Goal: Task Accomplishment & Management: Manage account settings

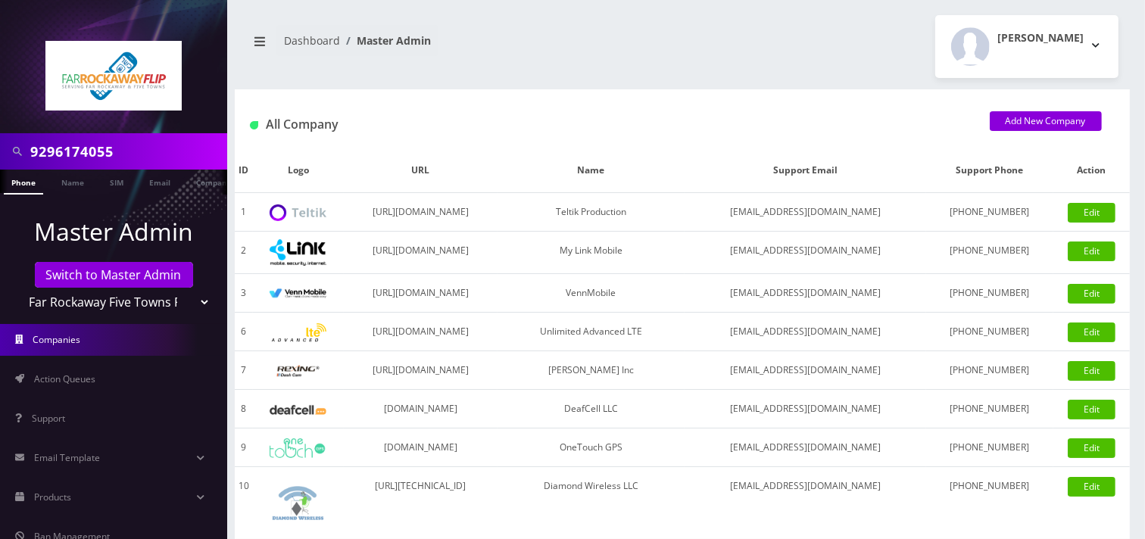
click at [89, 311] on select "Teltik Production My Link Mobile VennMobile Unlimited Advanced LTE [PERSON_NAME…" at bounding box center [113, 302] width 193 height 29
select select "1"
click at [17, 288] on select "Teltik Production My Link Mobile VennMobile Unlimited Advanced LTE Rexing Inc D…" at bounding box center [113, 302] width 193 height 29
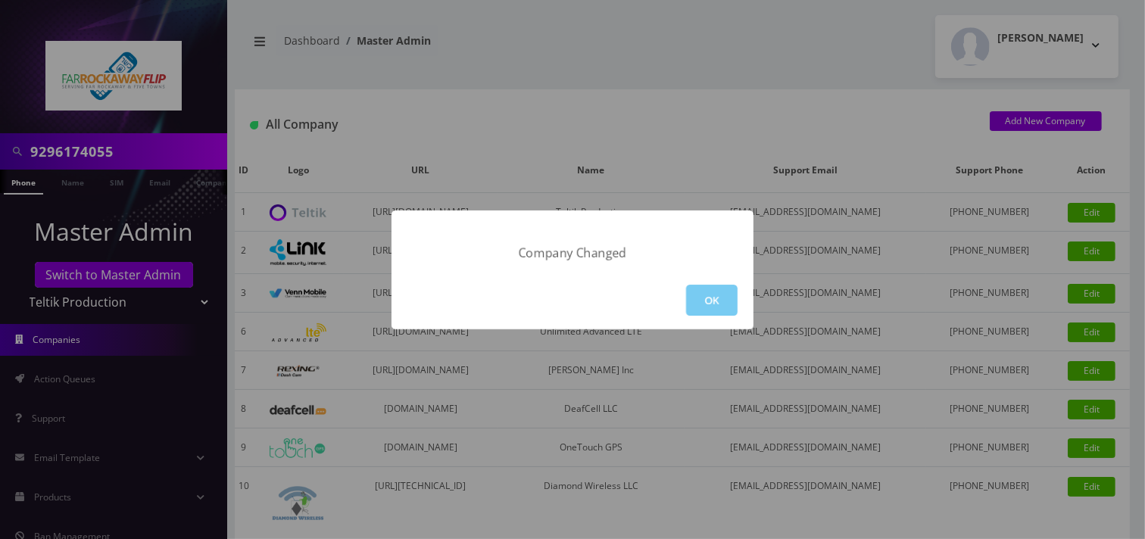
click at [704, 288] on button "OK" at bounding box center [712, 300] width 52 height 31
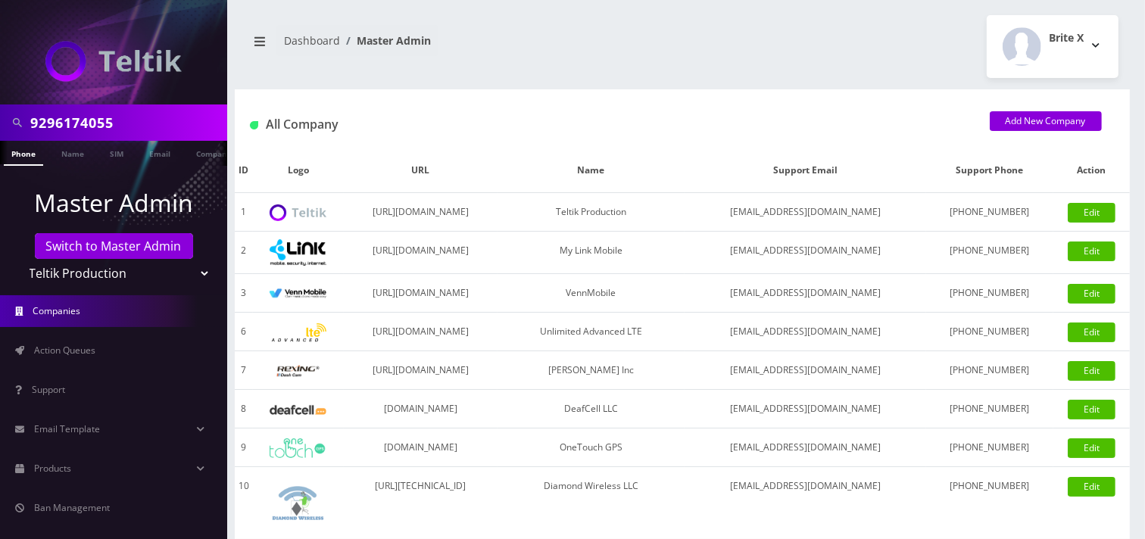
scroll to position [0, 8]
click at [139, 123] on input "9296174055" at bounding box center [126, 122] width 193 height 29
paste input "[PERSON_NAME]"
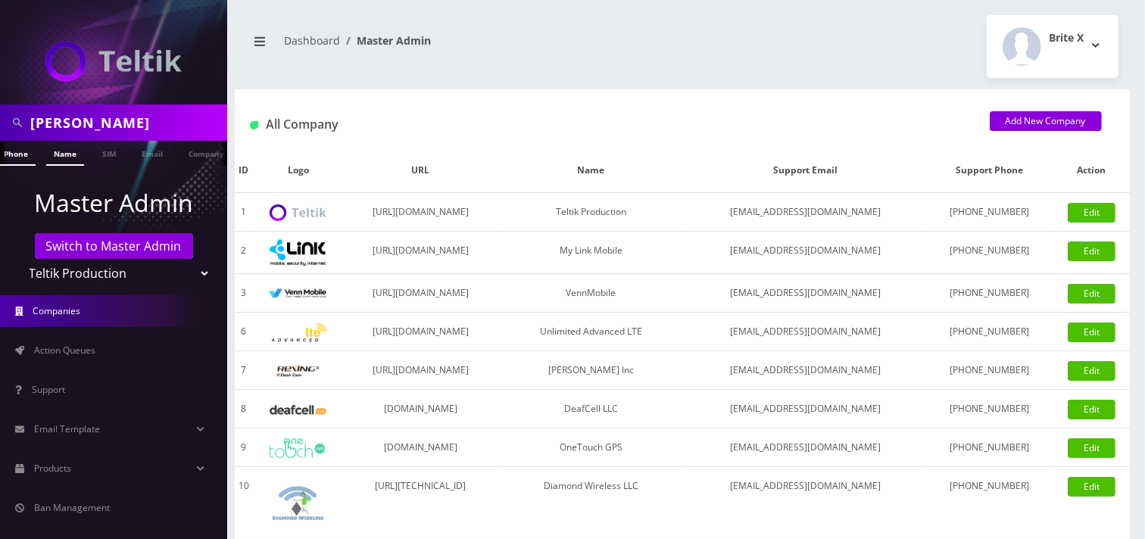
type input "[PERSON_NAME]"
click at [73, 155] on link "Name" at bounding box center [65, 153] width 38 height 25
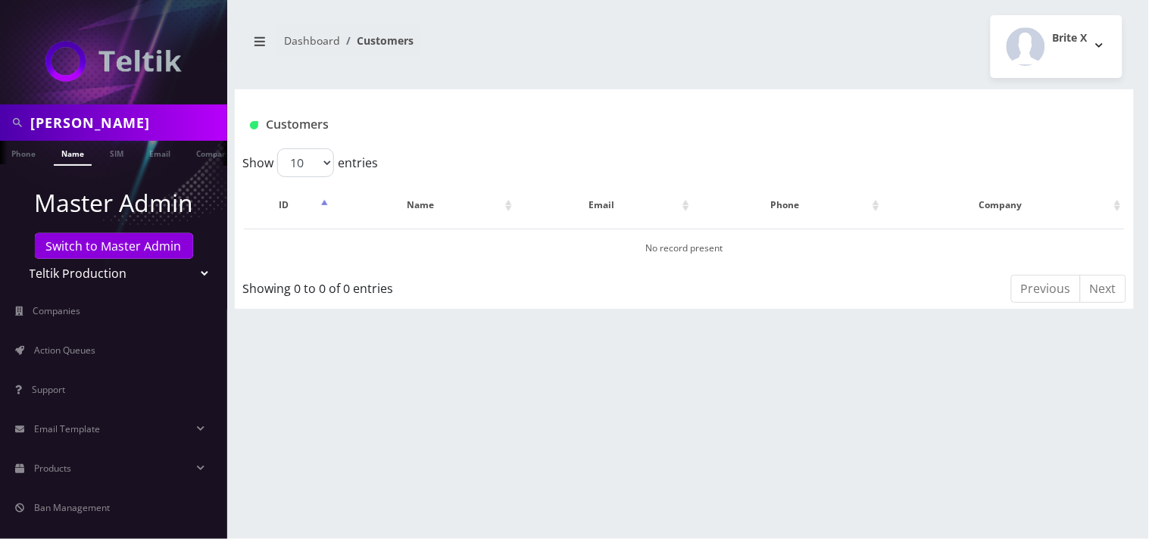
click at [130, 273] on select "Teltik Production My Link Mobile VennMobile Unlimited Advanced LTE [PERSON_NAME…" at bounding box center [113, 273] width 193 height 29
select select "15"
click at [17, 259] on select "Teltik Production My Link Mobile VennMobile Unlimited Advanced LTE Rexing Inc D…" at bounding box center [113, 273] width 193 height 29
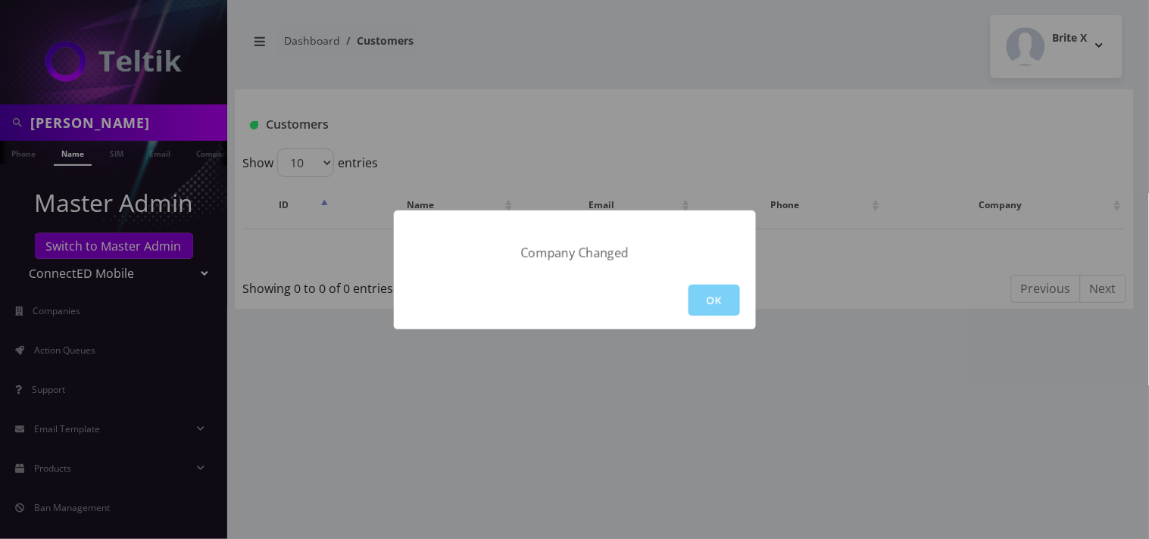
click at [722, 274] on div "OK" at bounding box center [575, 300] width 362 height 58
click at [718, 304] on button "OK" at bounding box center [714, 300] width 52 height 31
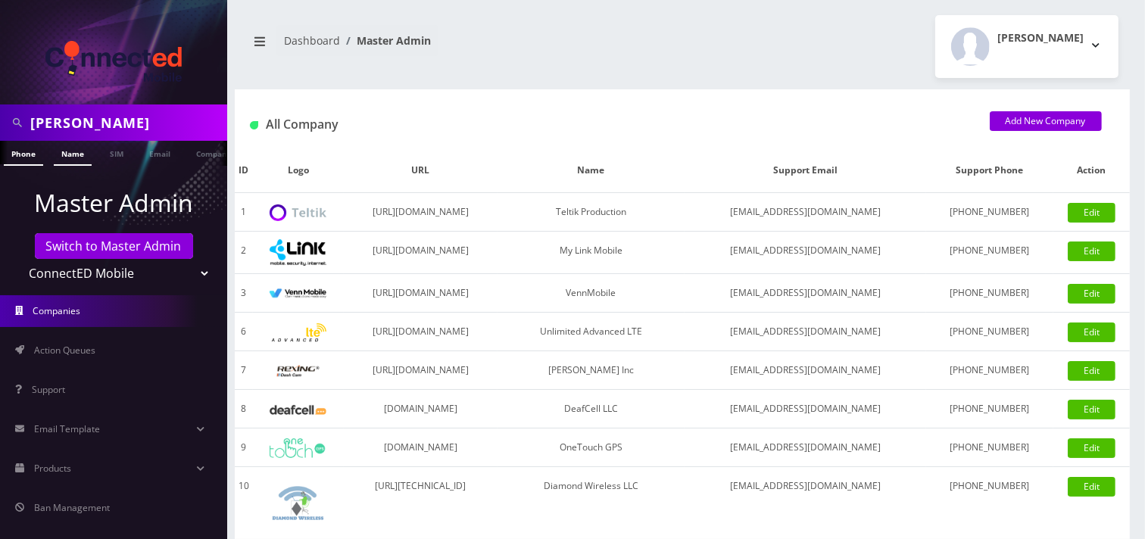
click at [65, 152] on link "Name" at bounding box center [73, 153] width 38 height 25
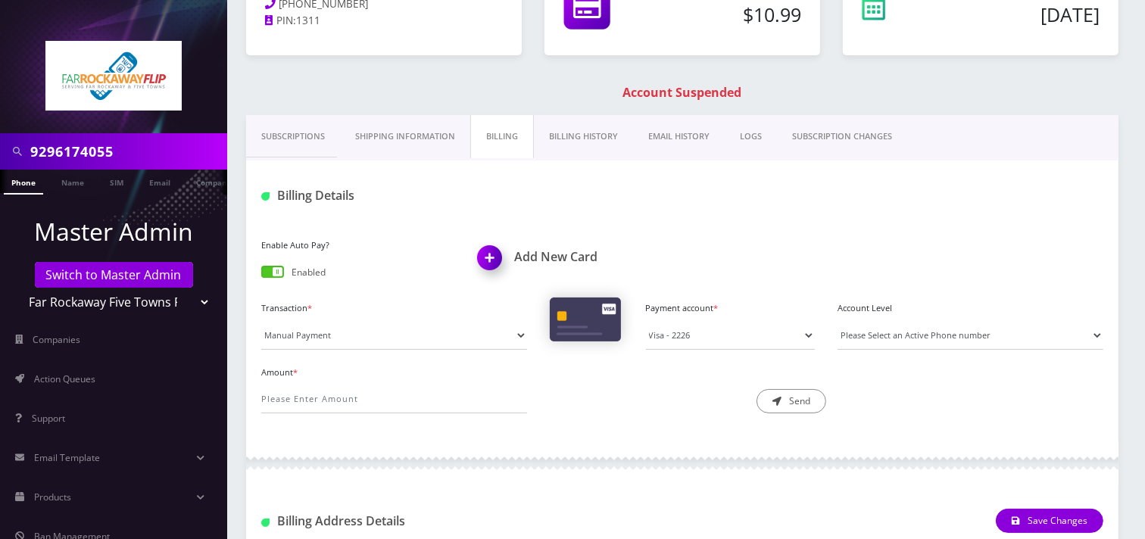
scroll to position [168, 0]
click at [64, 300] on select "Teltik Production My Link Mobile VennMobile Unlimited Advanced LTE Rexing Inc D…" at bounding box center [113, 302] width 193 height 29
click at [221, 159] on div "9296174055" at bounding box center [113, 151] width 227 height 36
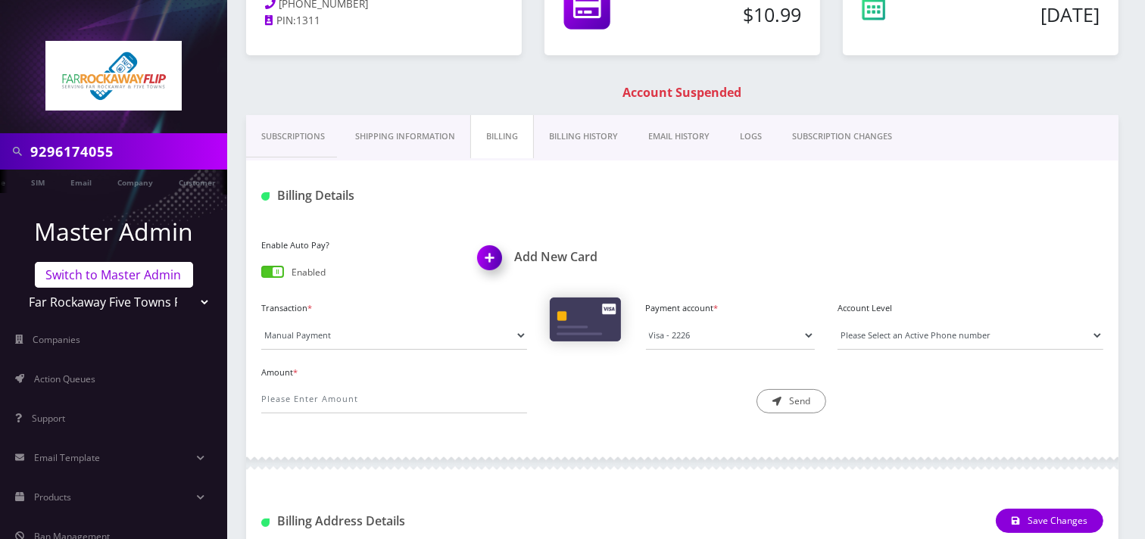
click at [105, 271] on link "Switch to Master Admin" at bounding box center [114, 275] width 158 height 26
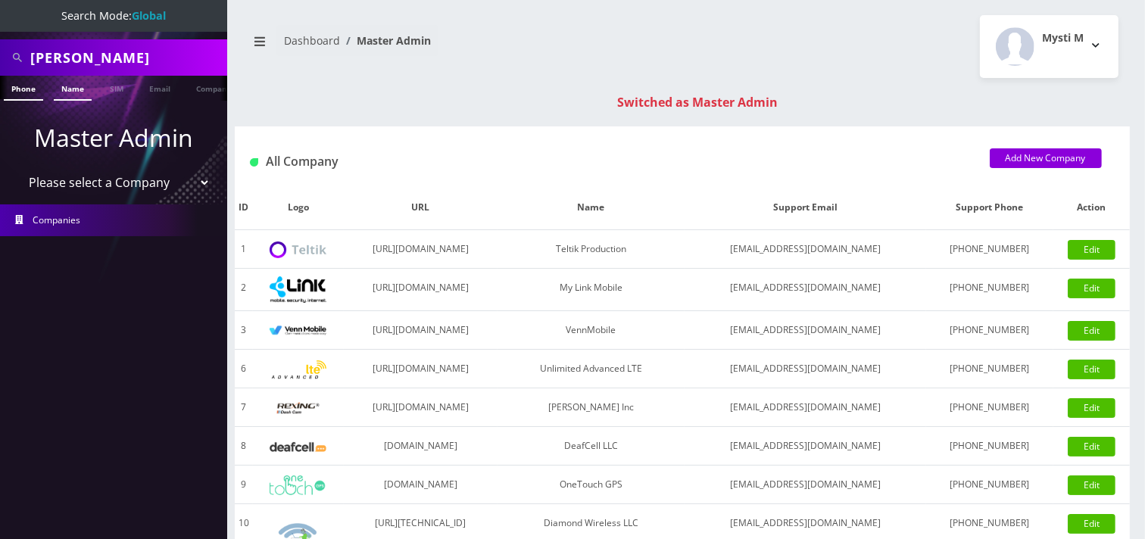
click at [69, 94] on link "Name" at bounding box center [73, 88] width 38 height 25
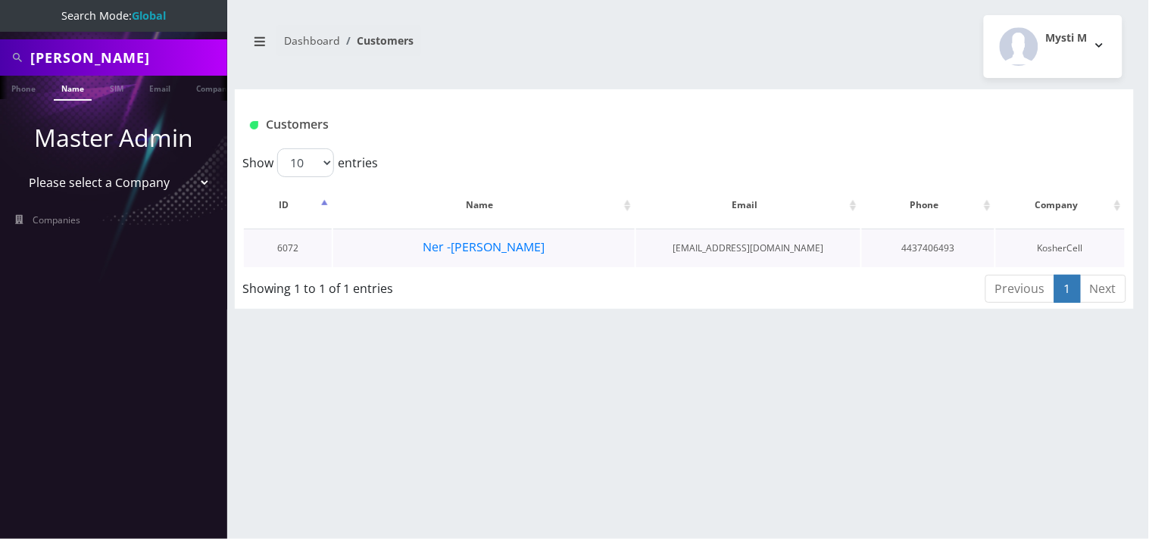
drag, startPoint x: 578, startPoint y: 240, endPoint x: 405, endPoint y: 245, distance: 172.8
click at [404, 244] on td "Ner -Shaul Aryeh Hexter" at bounding box center [484, 248] width 302 height 39
drag, startPoint x: 449, startPoint y: 248, endPoint x: 410, endPoint y: 252, distance: 39.6
click at [409, 252] on td "Ner -Shaul Aryeh Hexter" at bounding box center [484, 248] width 302 height 39
drag, startPoint x: 429, startPoint y: 250, endPoint x: 343, endPoint y: 220, distance: 91.3
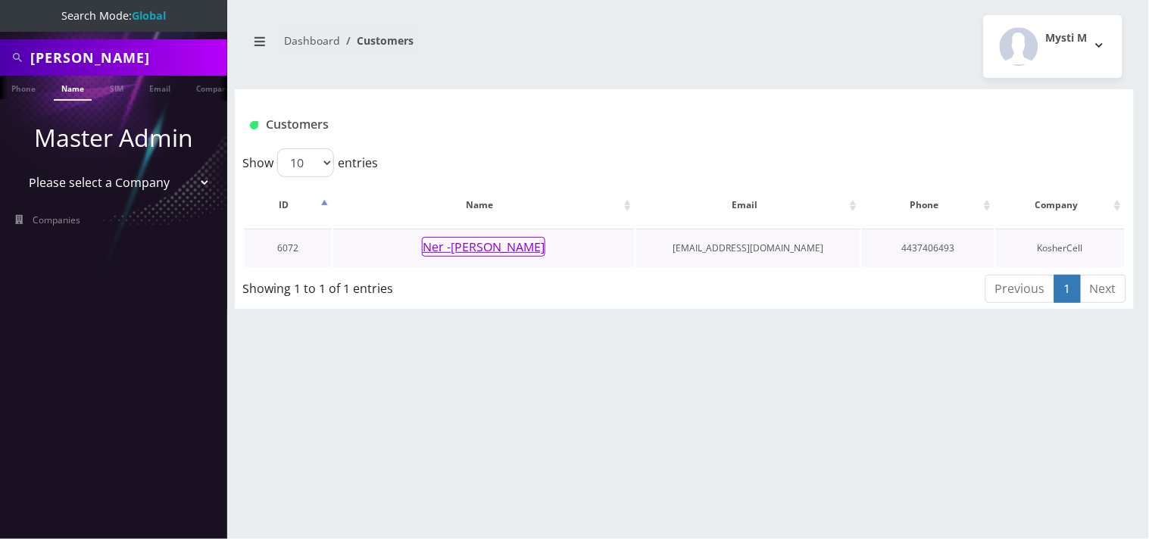
click at [342, 223] on th "Name" at bounding box center [484, 205] width 302 height 44
click at [541, 251] on button "Ner -Shaul Aryeh Hexter" at bounding box center [483, 247] width 123 height 20
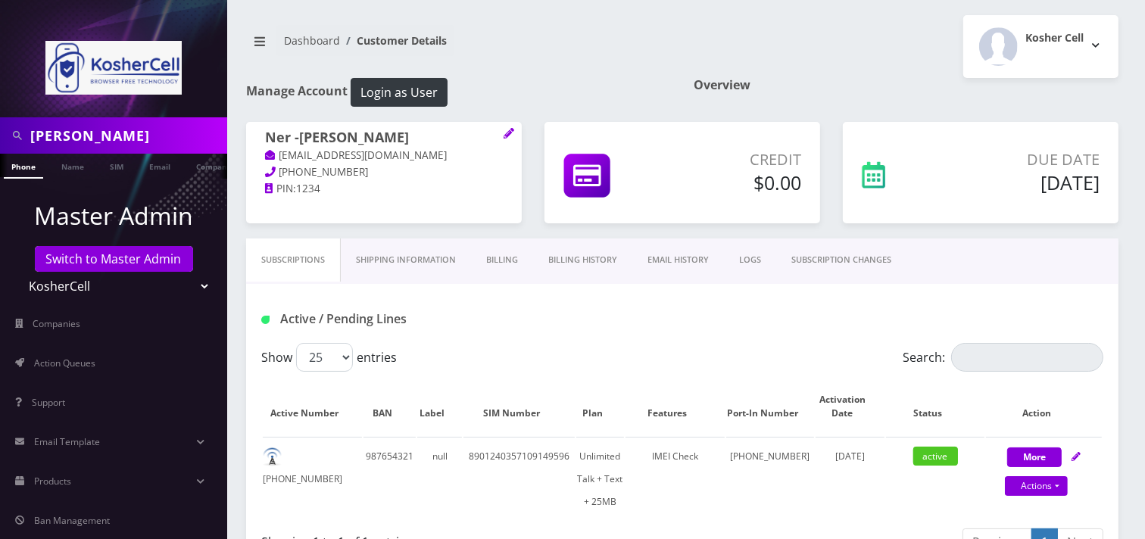
drag, startPoint x: 0, startPoint y: 0, endPoint x: 258, endPoint y: 135, distance: 291.3
click at [258, 135] on div "Ner -Shaul Aryeh Hexter sahexter13@gmail.com 443-740-6493 PIN: 1234" at bounding box center [384, 163] width 276 height 83
copy h1 "Ner -[PERSON_NAME]"
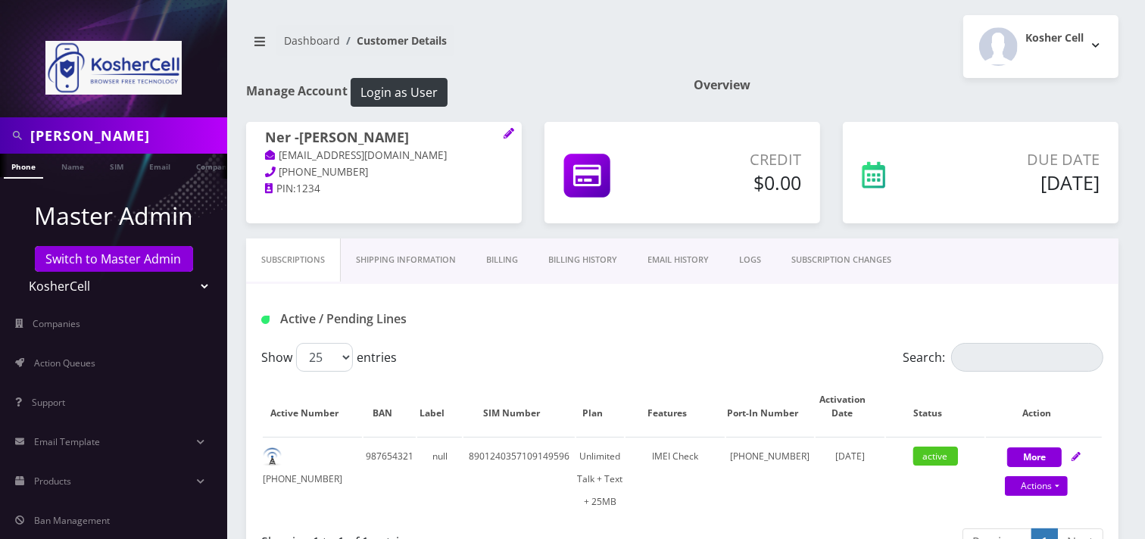
copy h1 "Ner -[PERSON_NAME]"
click at [329, 170] on span "443-740-6493" at bounding box center [323, 172] width 89 height 14
copy div "443-740-6493"
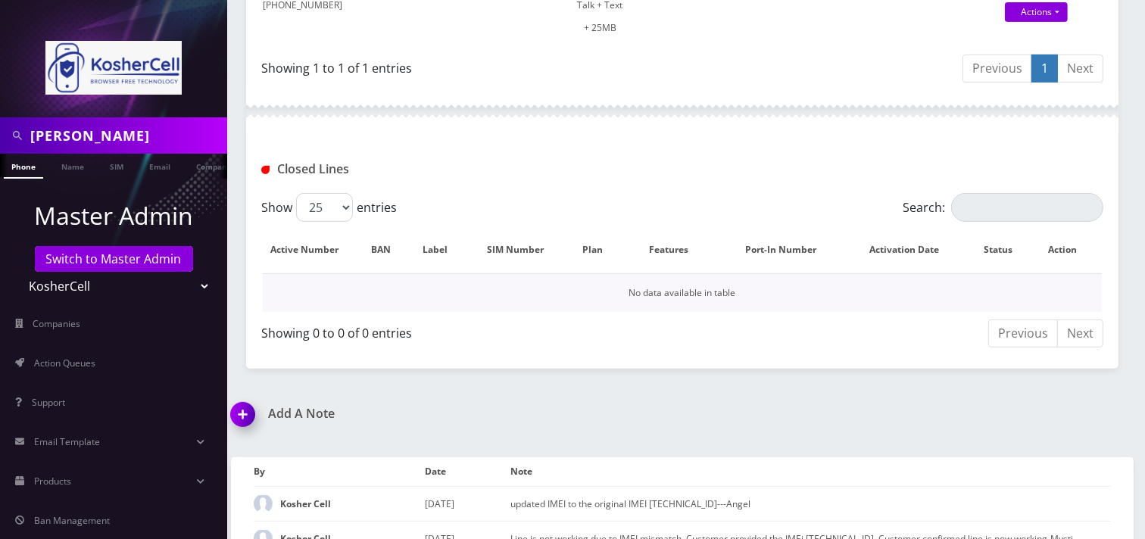
scroll to position [500, 0]
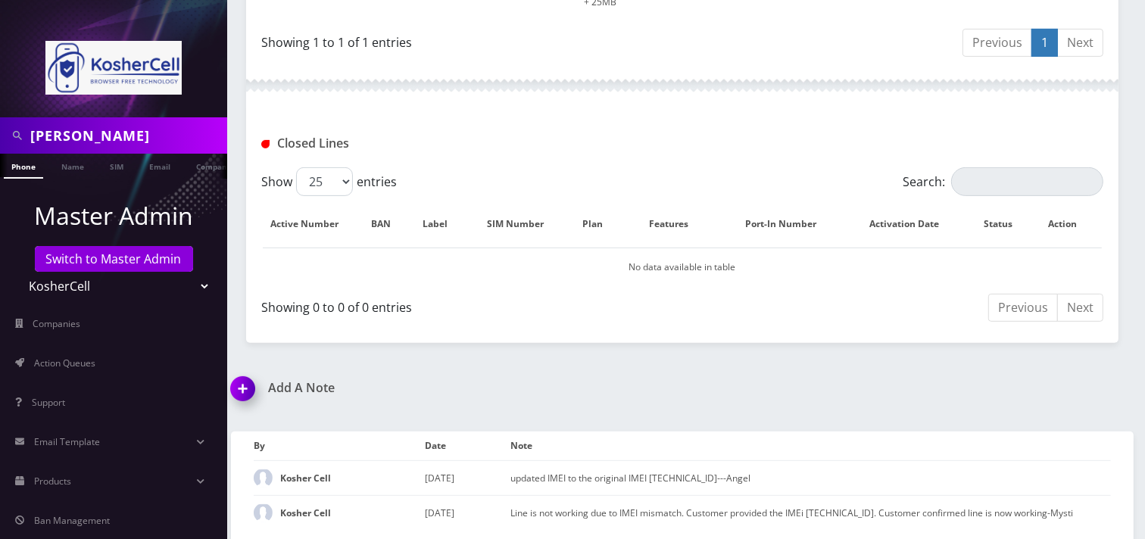
drag, startPoint x: 247, startPoint y: 389, endPoint x: 261, endPoint y: 389, distance: 13.7
click at [247, 388] on img at bounding box center [245, 394] width 45 height 45
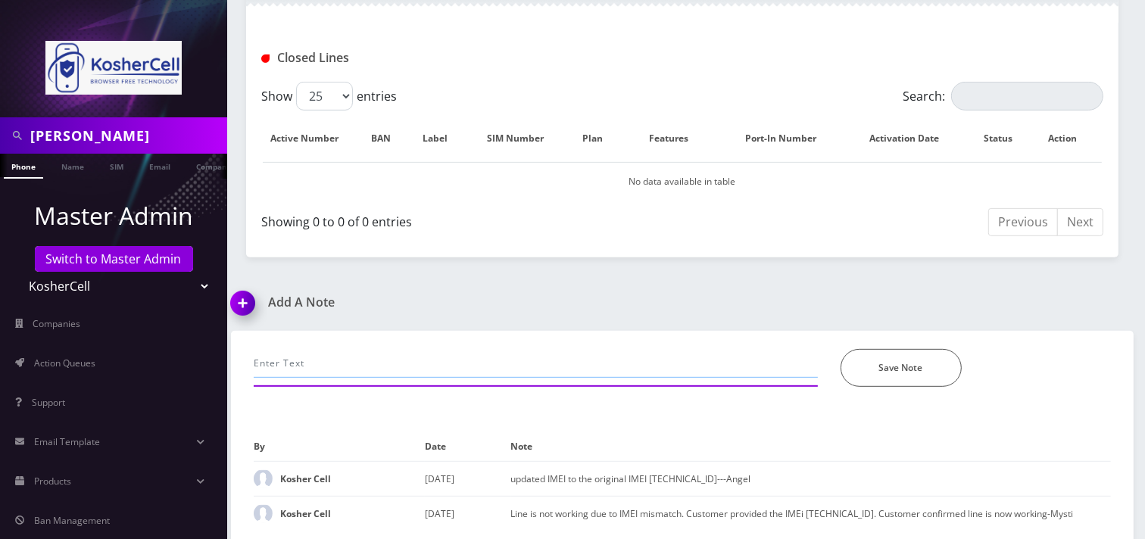
click at [297, 360] on input "text" at bounding box center [536, 363] width 564 height 29
type input "chat-customer requested port out info. He is porting to US mobile-Mysti"
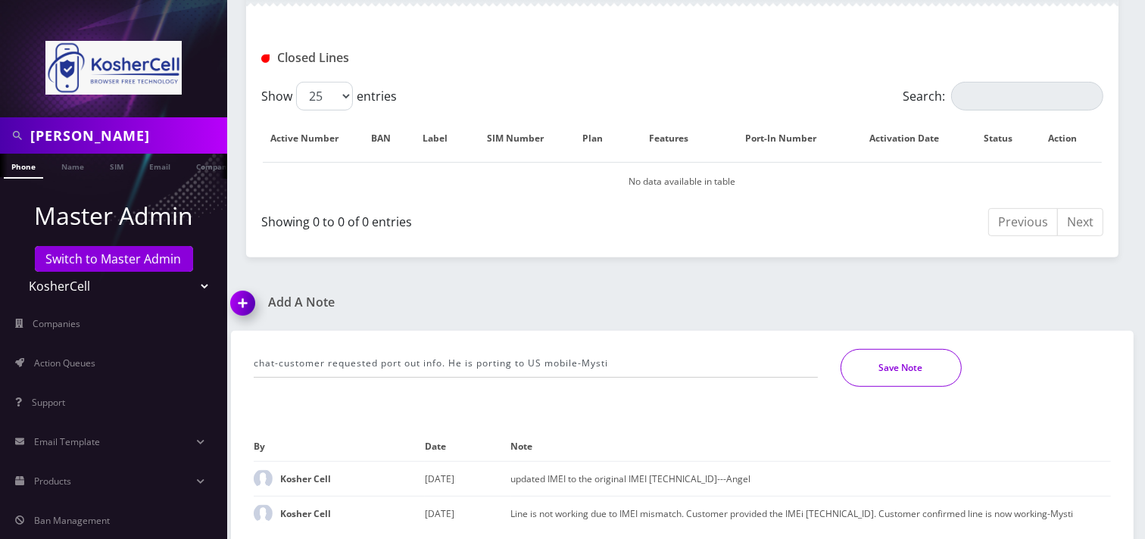
click at [876, 358] on button "Save Note" at bounding box center [901, 368] width 121 height 38
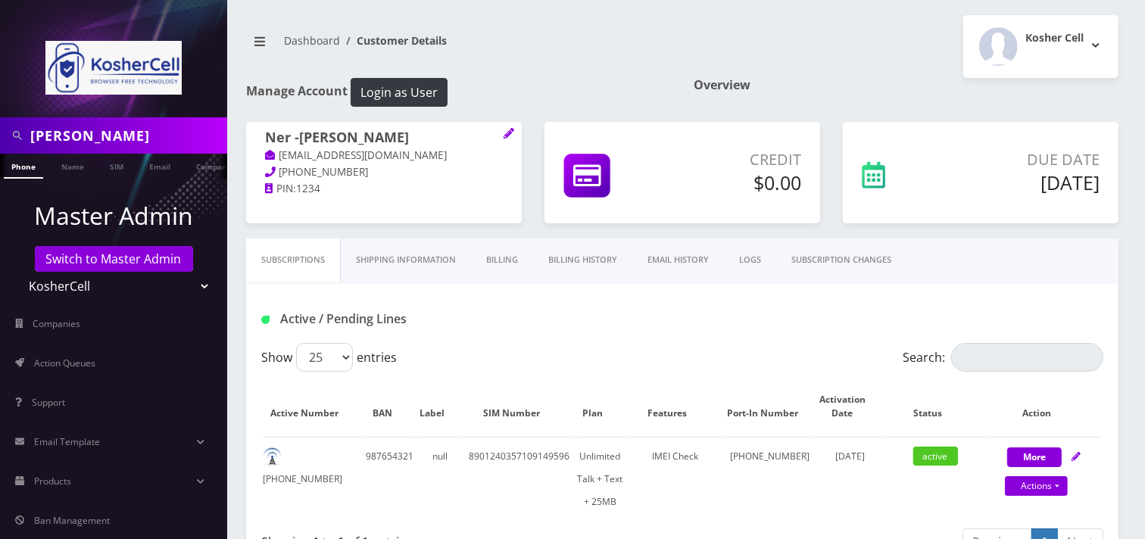
scroll to position [0, 8]
click at [99, 261] on link "Switch to Master Admin" at bounding box center [114, 259] width 158 height 26
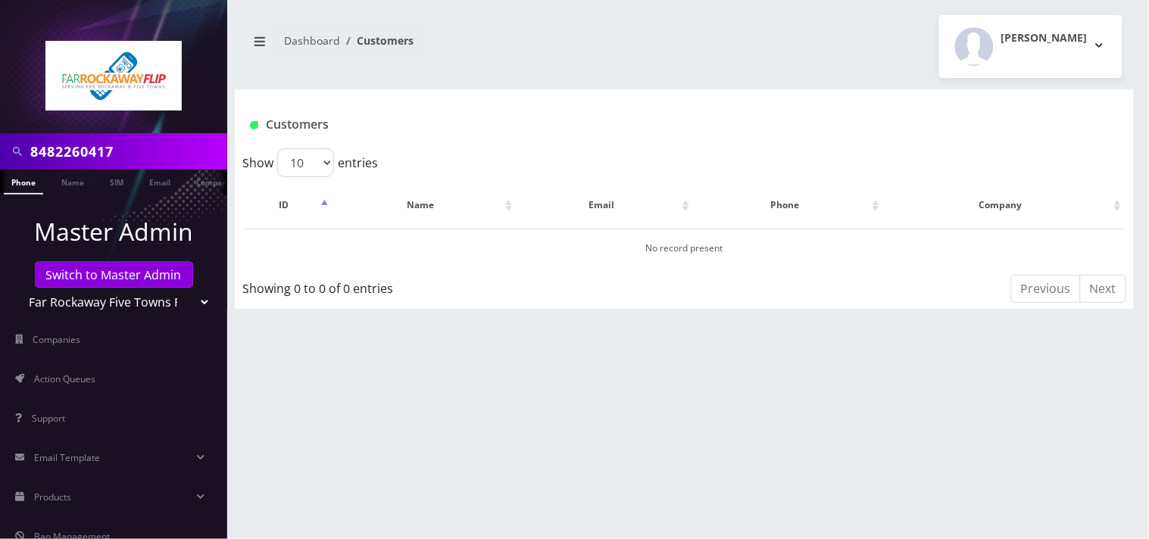
click at [140, 155] on input "8482260417" at bounding box center [126, 151] width 193 height 29
click at [135, 154] on input "text" at bounding box center [126, 151] width 193 height 29
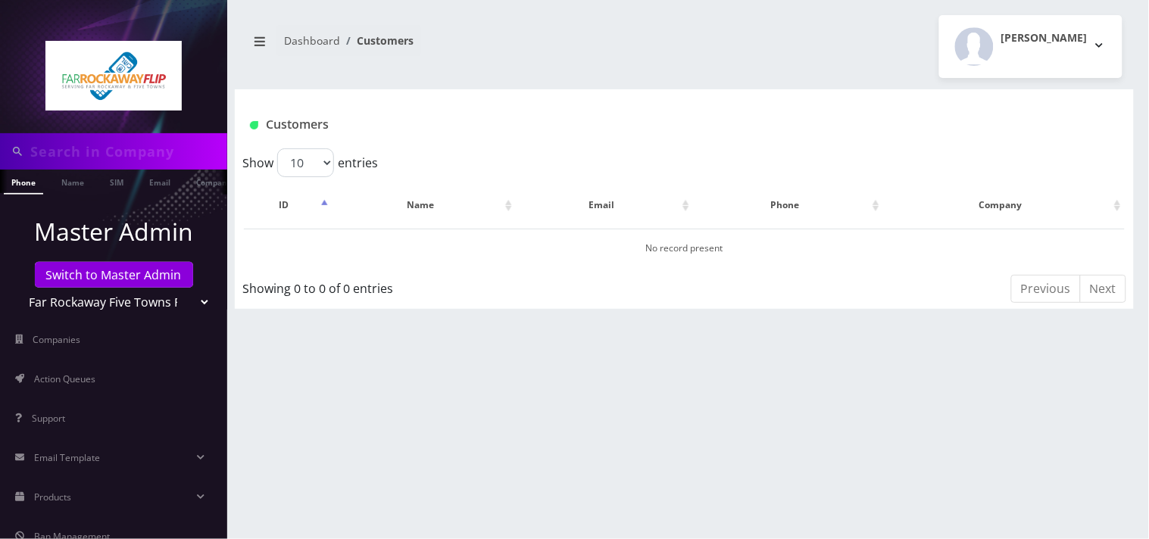
drag, startPoint x: 135, startPoint y: 153, endPoint x: 142, endPoint y: 139, distance: 15.6
click at [142, 140] on input "text" at bounding box center [126, 151] width 193 height 29
click at [126, 154] on input "text" at bounding box center [126, 151] width 193 height 29
type input "9296174055"
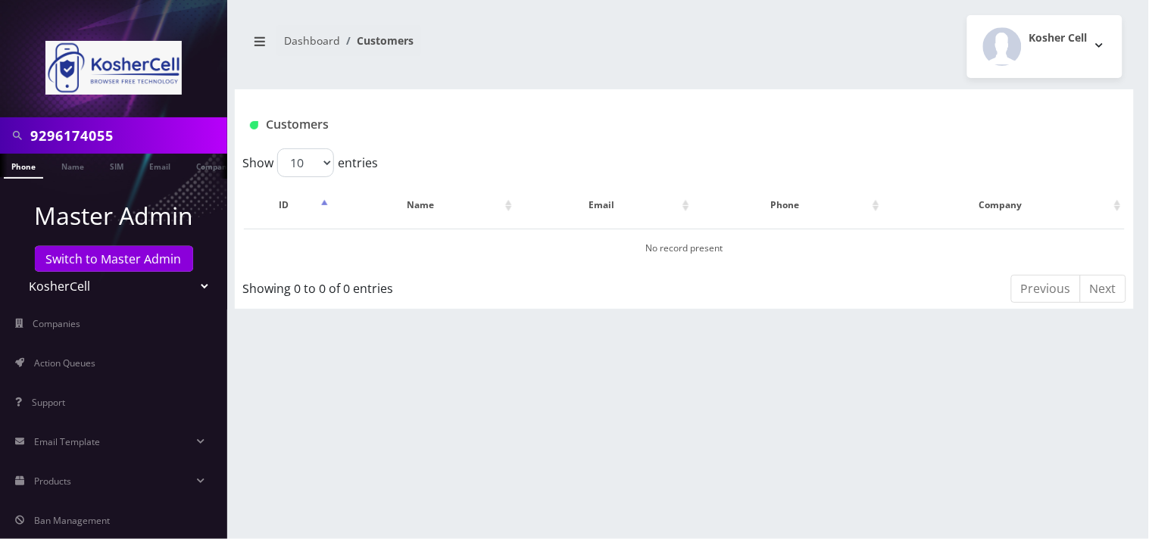
click at [71, 127] on input "9296174055" at bounding box center [126, 135] width 193 height 29
click at [100, 259] on link "Switch to Master Admin" at bounding box center [114, 259] width 158 height 26
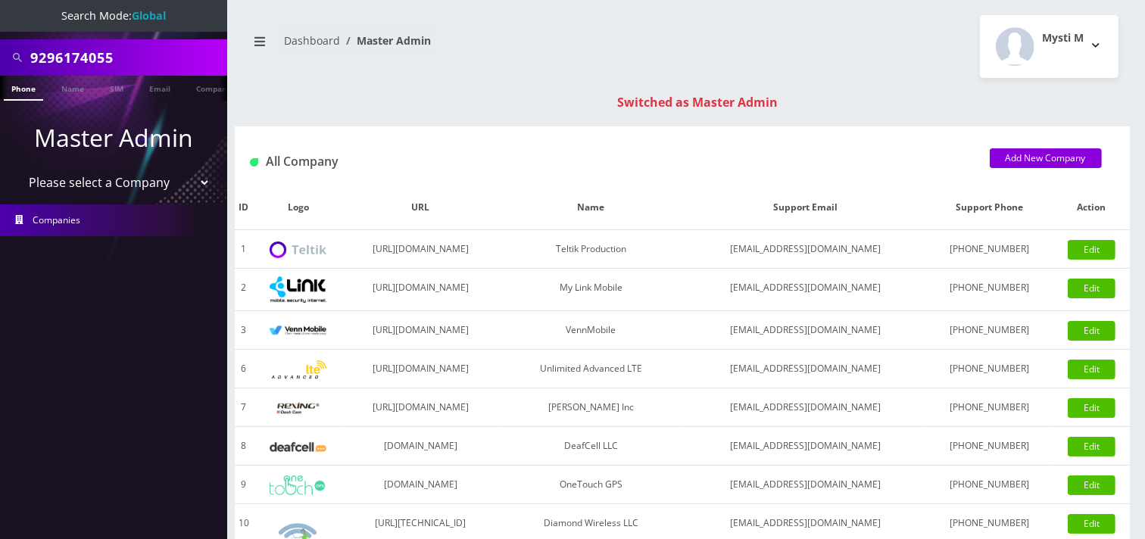
click at [136, 64] on input "9296174055" at bounding box center [126, 57] width 193 height 29
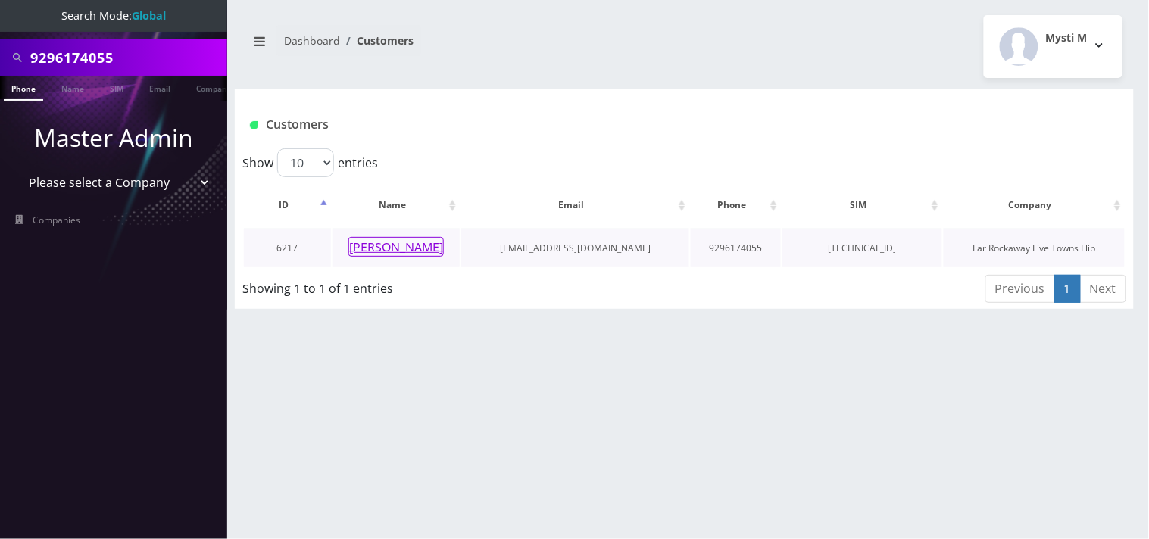
click at [409, 245] on button "[PERSON_NAME]" at bounding box center [395, 247] width 95 height 20
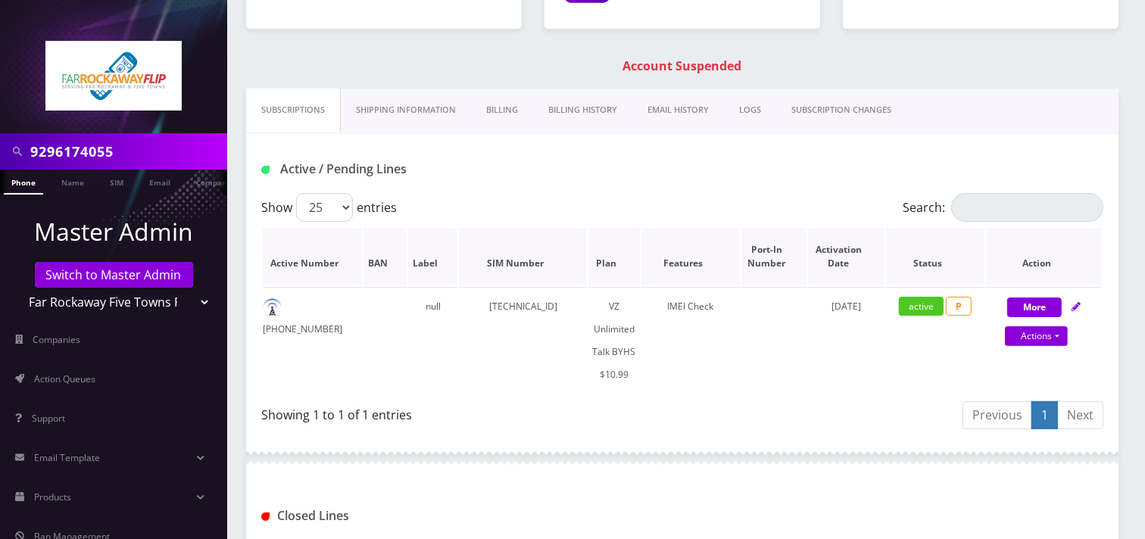
scroll to position [168, 0]
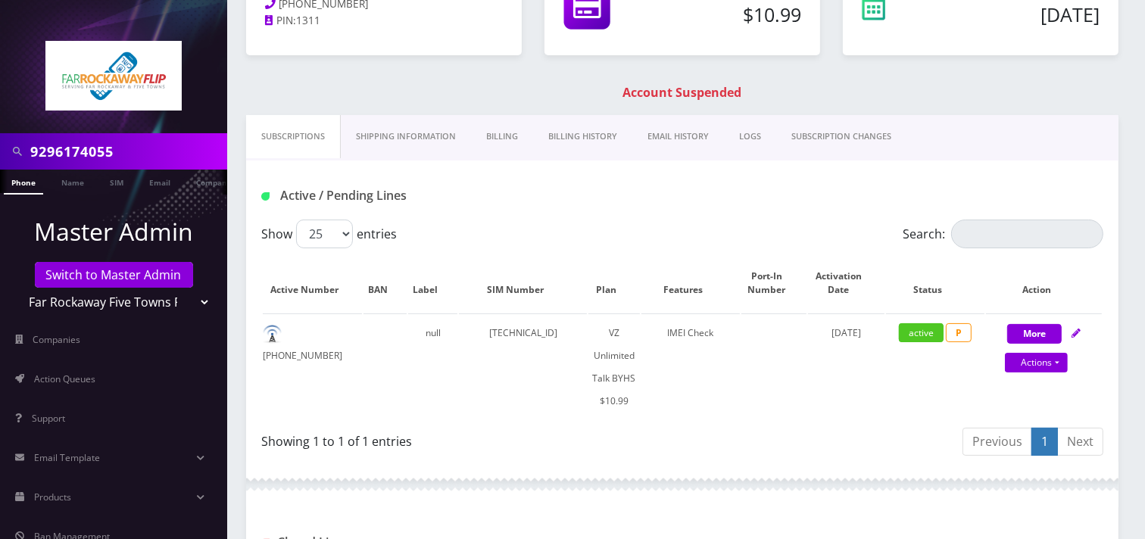
click at [490, 142] on link "Billing" at bounding box center [502, 136] width 62 height 43
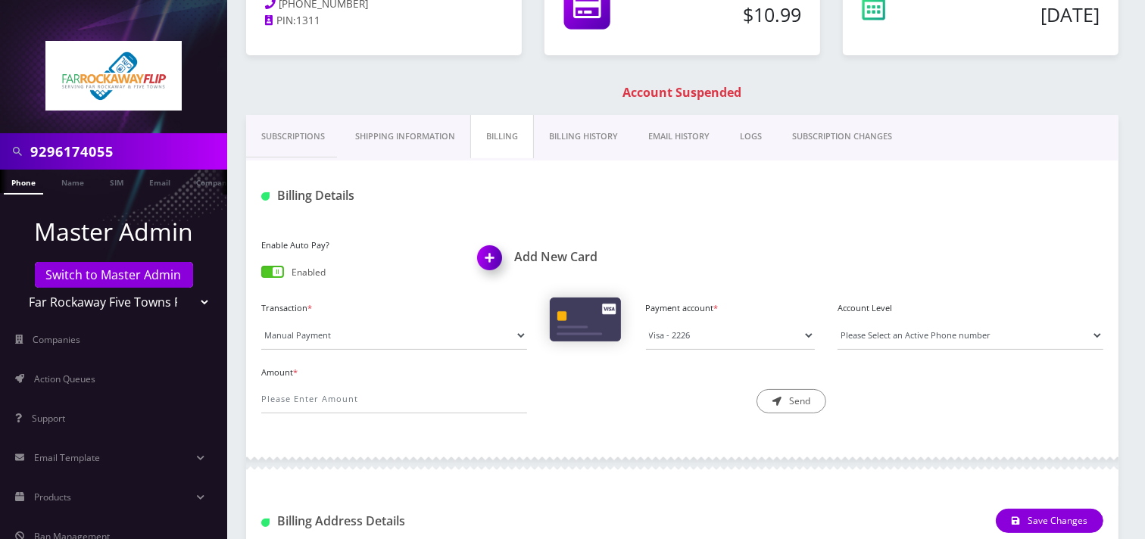
click at [298, 123] on link "Subscriptions" at bounding box center [293, 136] width 94 height 43
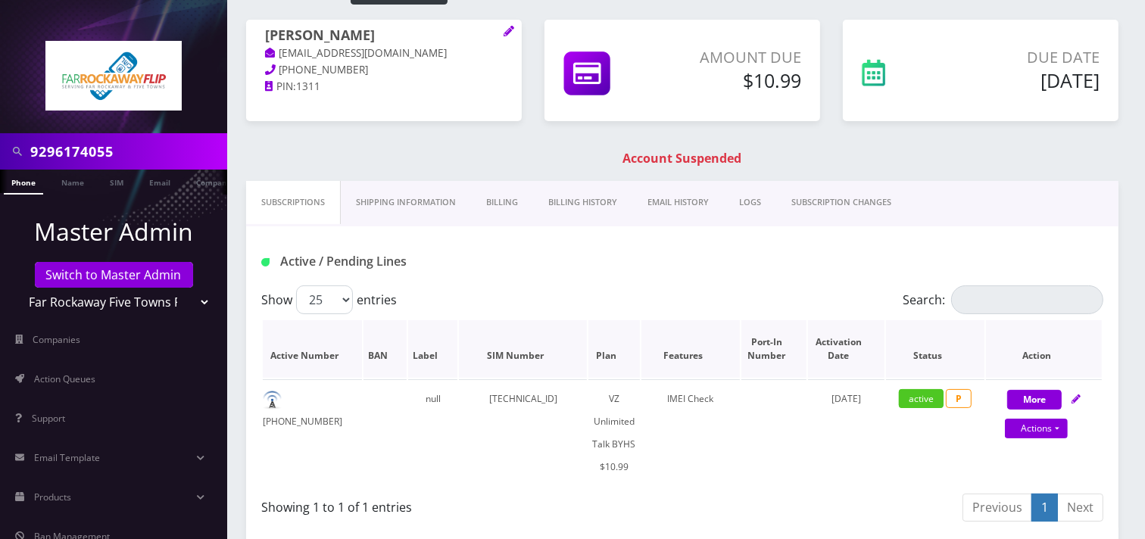
scroll to position [84, 0]
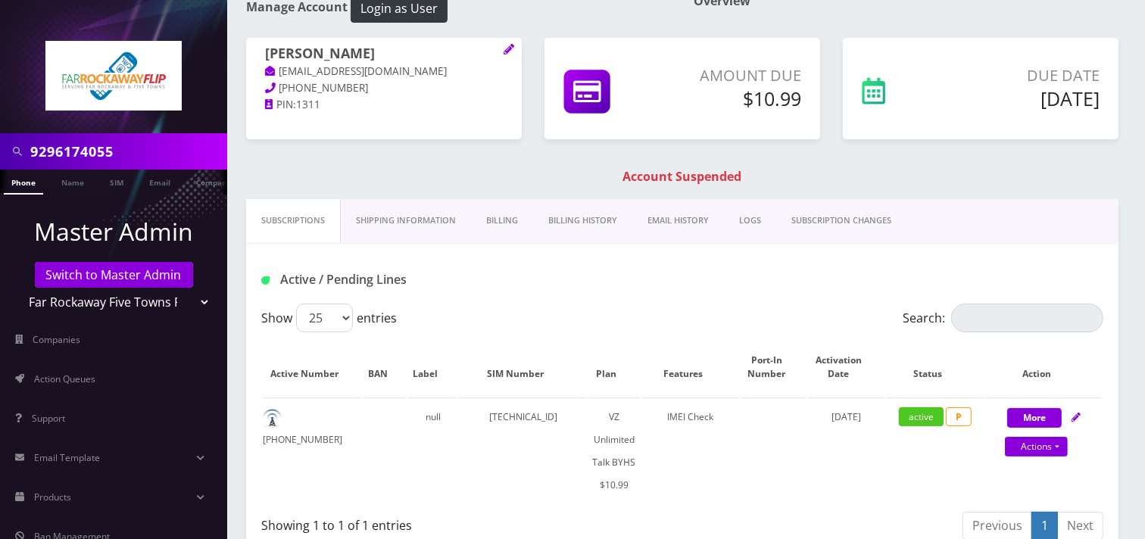
click at [510, 227] on link "Billing" at bounding box center [502, 220] width 62 height 43
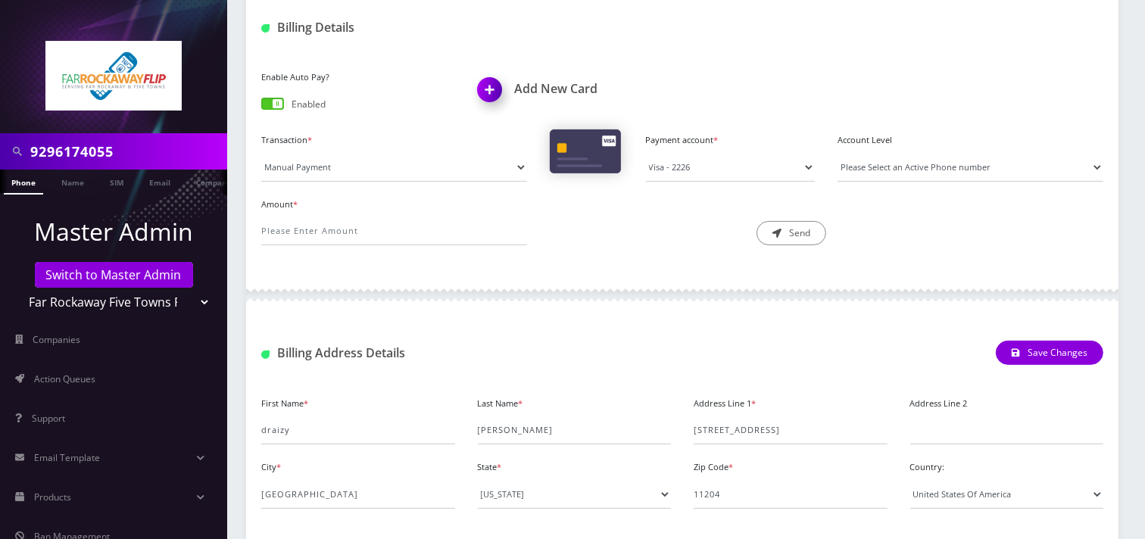
scroll to position [168, 0]
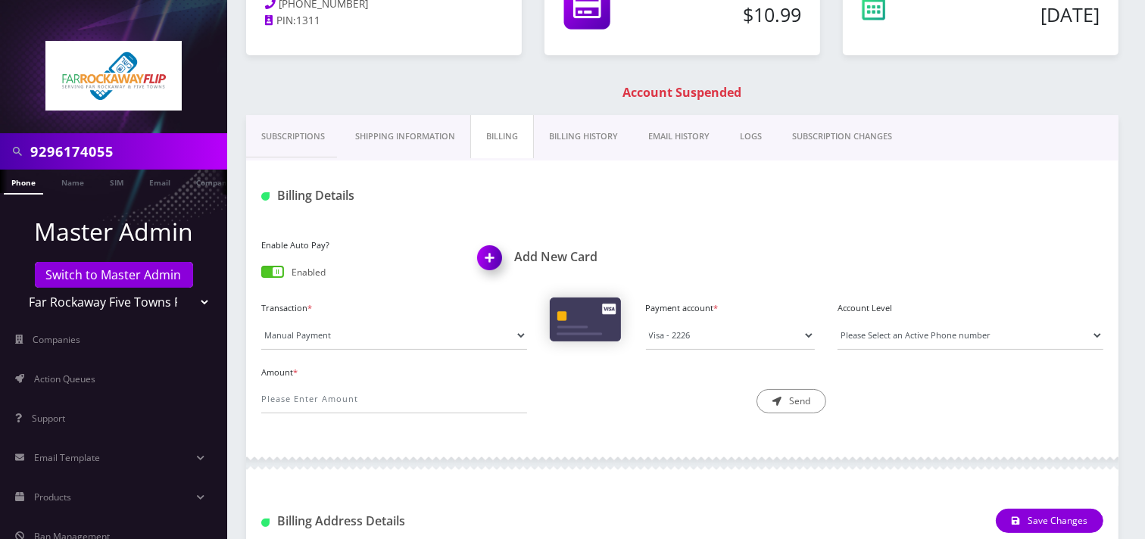
click at [554, 142] on link "Billing History" at bounding box center [583, 136] width 99 height 43
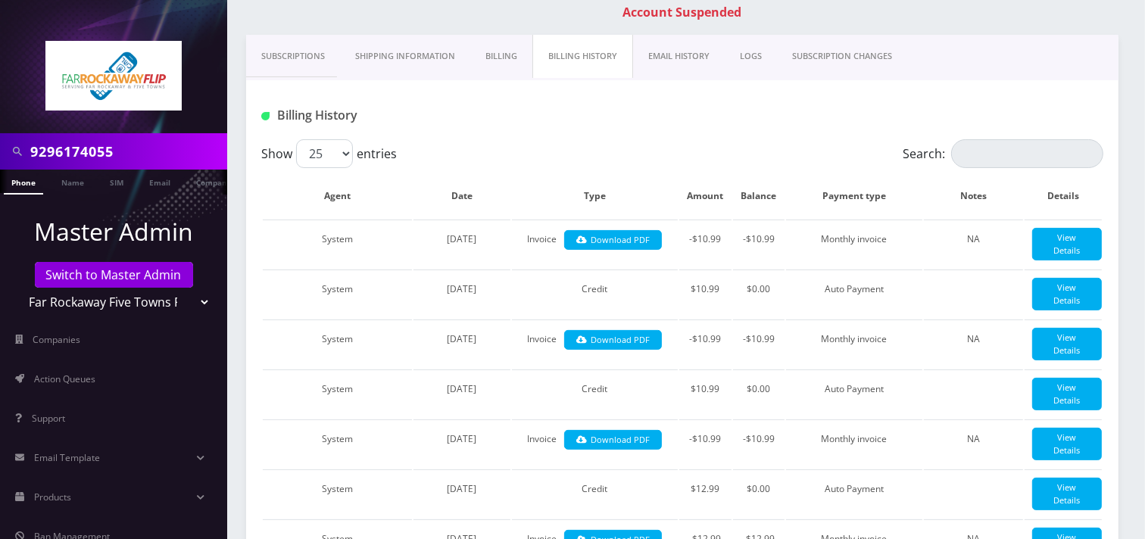
scroll to position [168, 0]
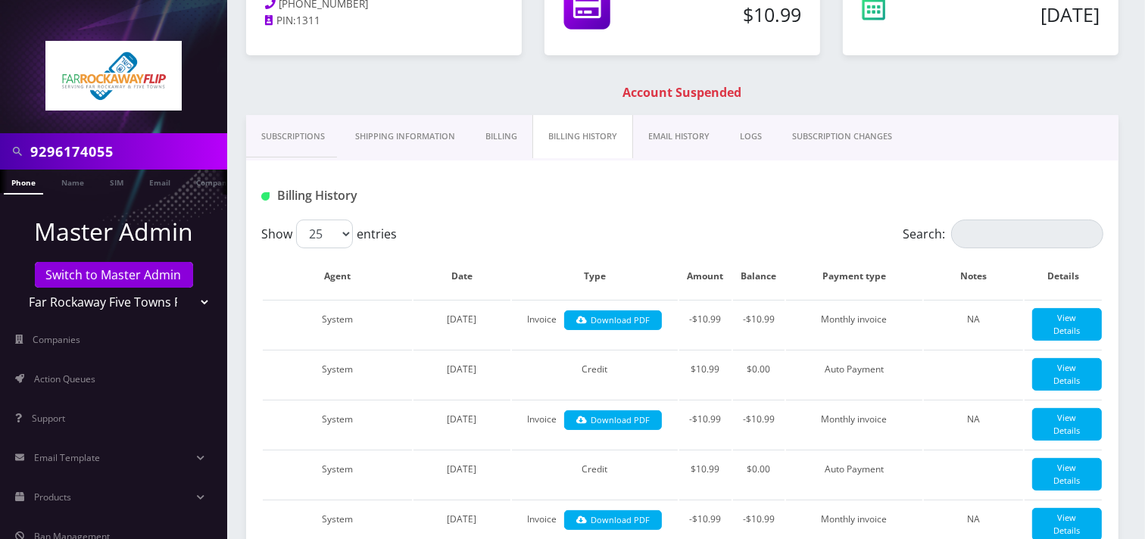
click at [433, 141] on link "Shipping Information" at bounding box center [405, 136] width 130 height 43
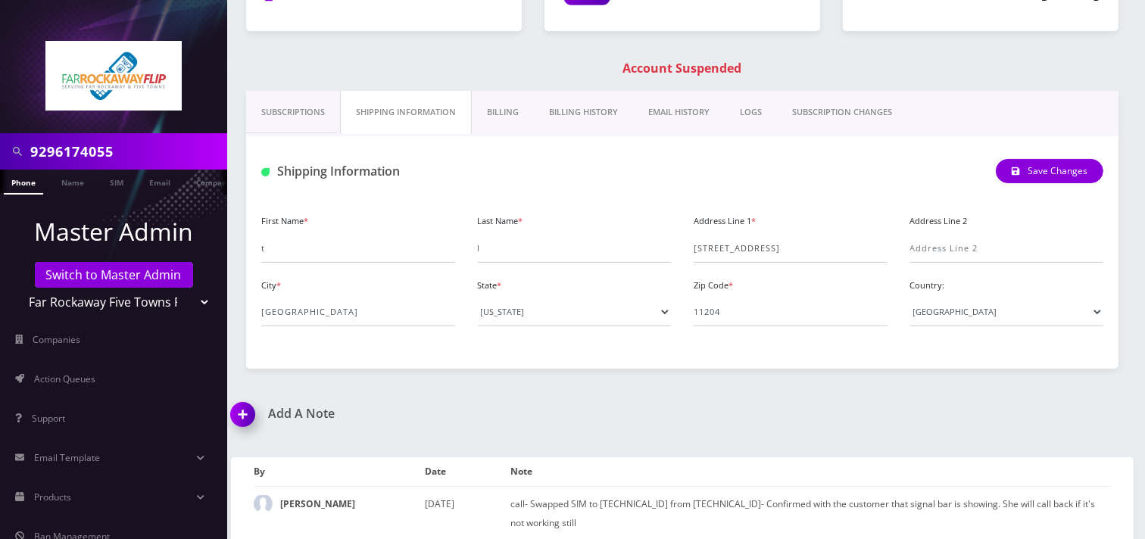
scroll to position [205, 0]
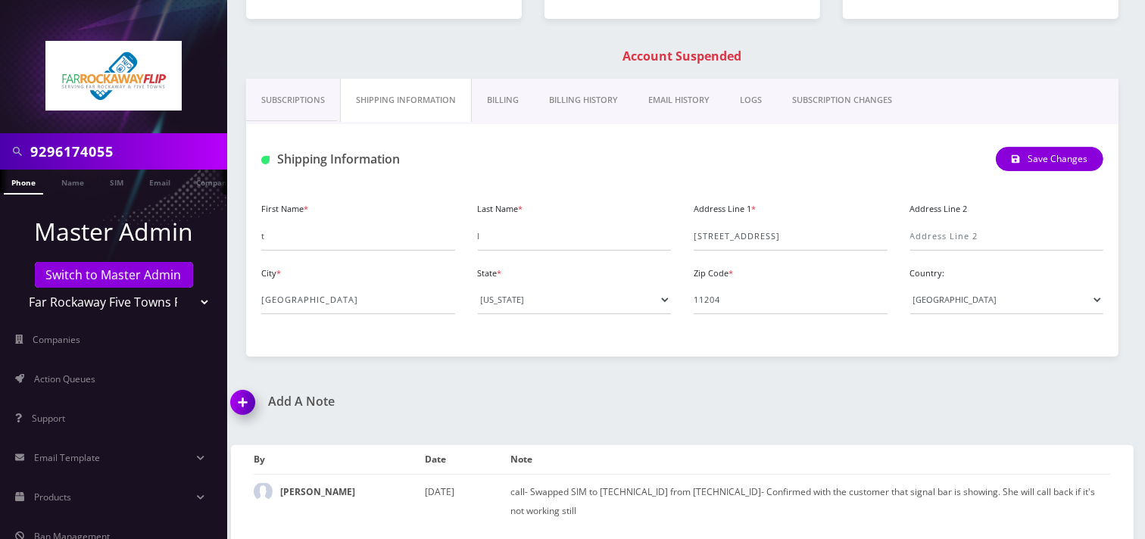
click at [648, 376] on div "9296174055 Phone Name SIM Email Company Customer Dashboard Customer Details Tzv…" at bounding box center [683, 167] width 926 height 745
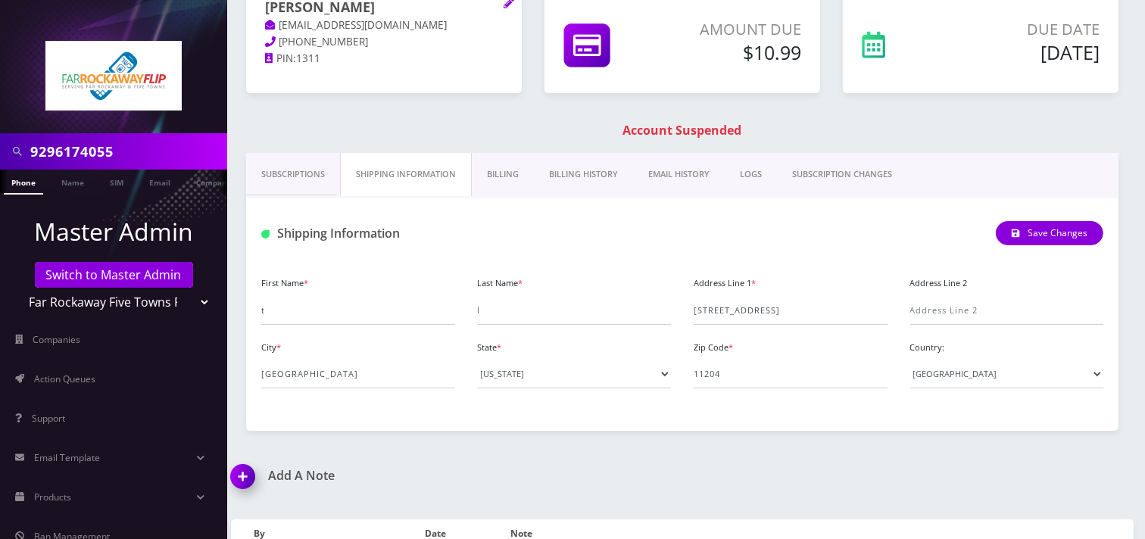
scroll to position [0, 0]
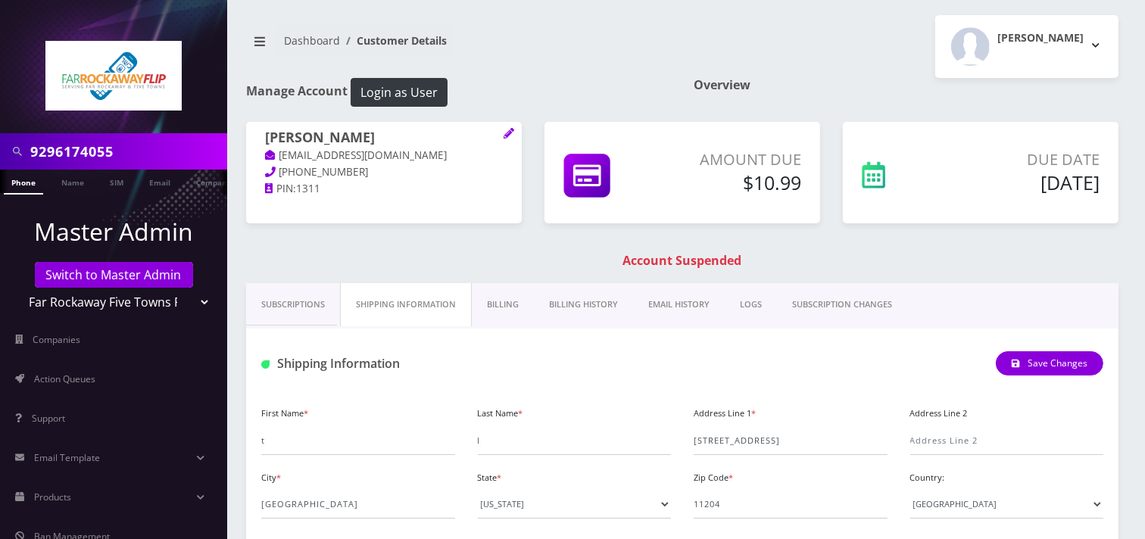
click at [589, 57] on nav "Dashboard Customer Details" at bounding box center [458, 46] width 425 height 43
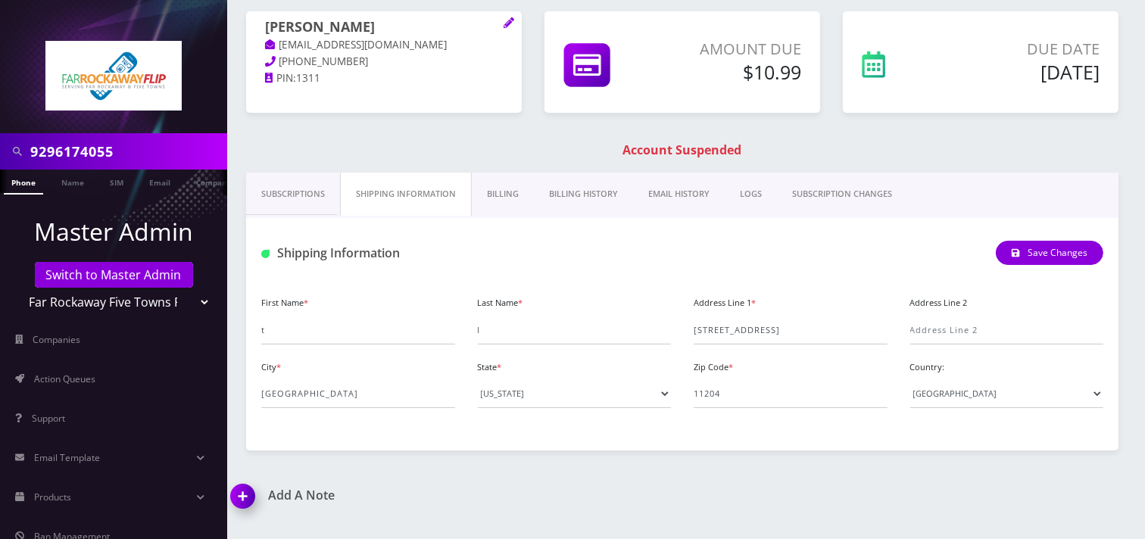
scroll to position [205, 0]
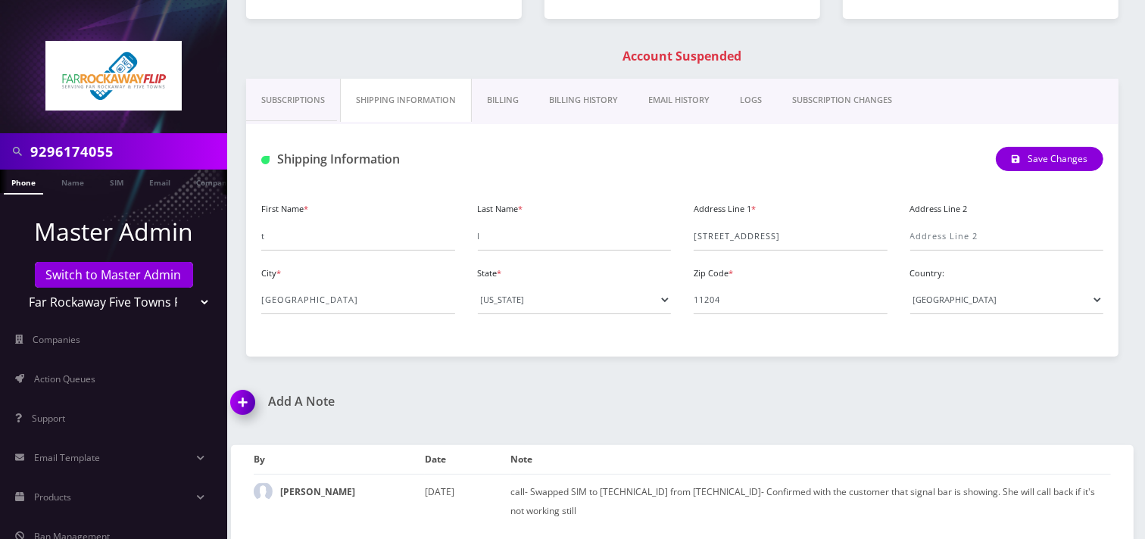
click at [245, 398] on img at bounding box center [245, 408] width 45 height 45
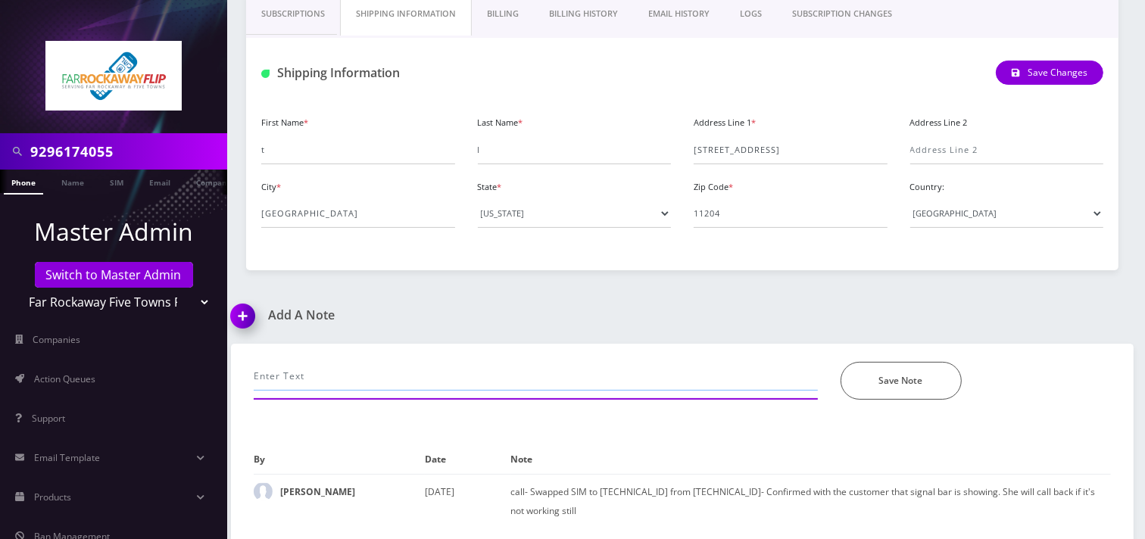
click at [320, 377] on input "text" at bounding box center [536, 376] width 564 height 29
type input "call-line is not working. Advised last payment was July. Provided the number of…"
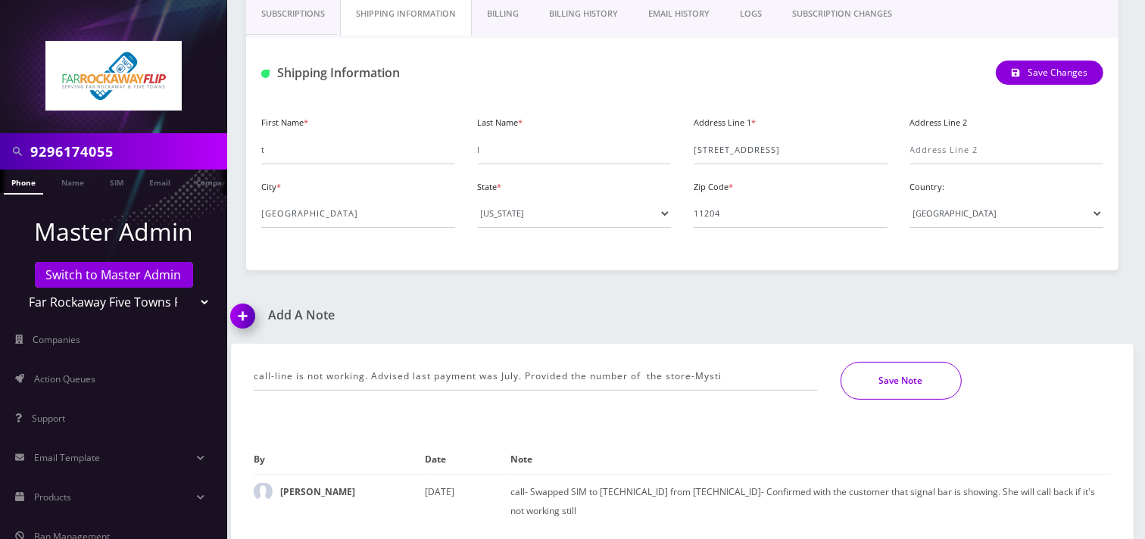
click at [888, 373] on button "Save Note" at bounding box center [901, 381] width 121 height 38
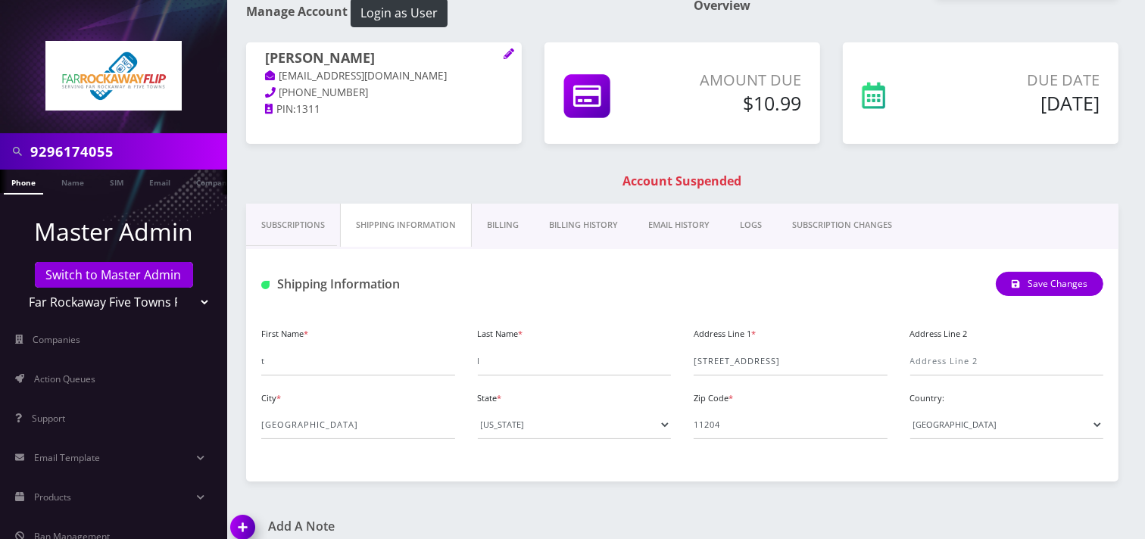
scroll to position [0, 0]
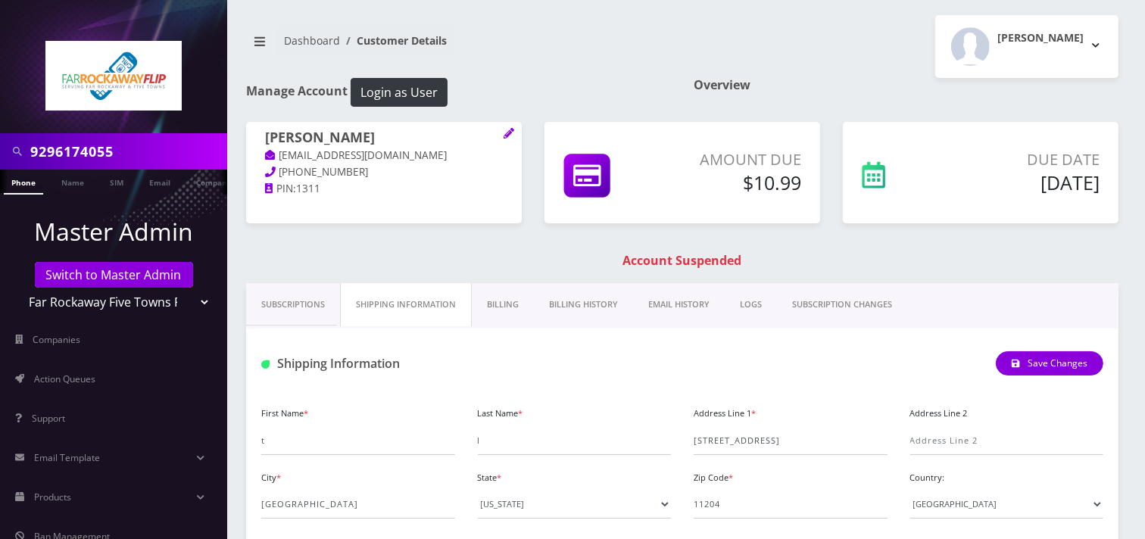
click at [131, 146] on input "9296174055" at bounding box center [126, 151] width 193 height 29
paste input "4437406493"
type input "4437406493"
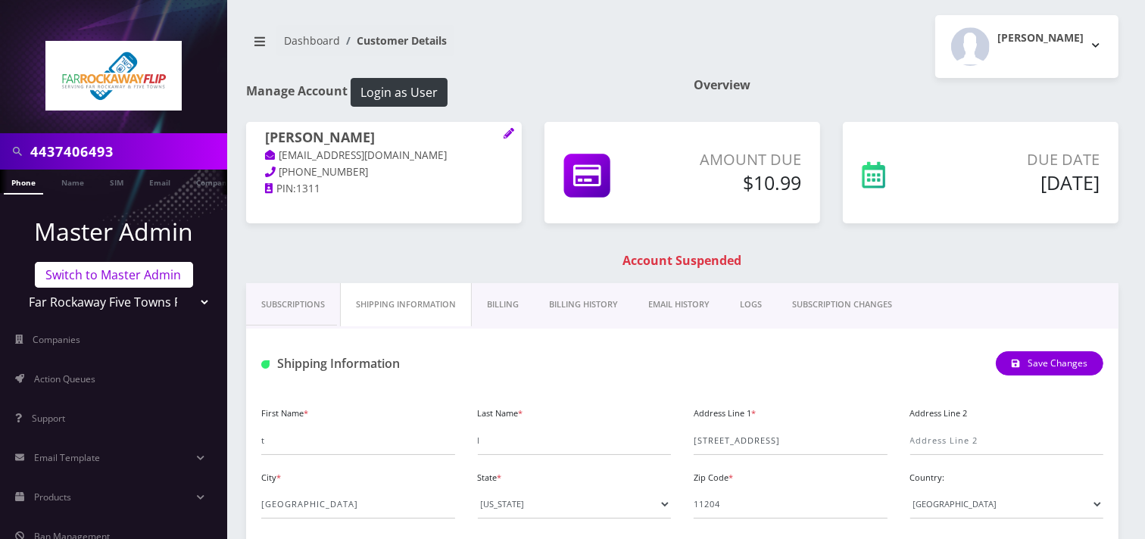
click at [126, 273] on link "Switch to Master Admin" at bounding box center [114, 275] width 158 height 26
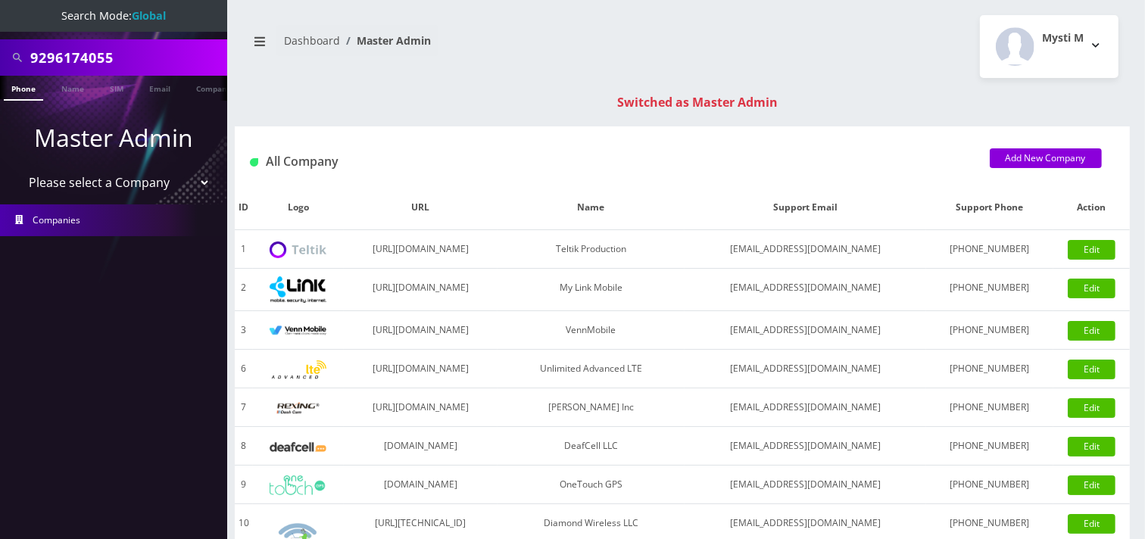
click at [133, 55] on input "9296174055" at bounding box center [126, 57] width 193 height 29
click at [134, 57] on input "9296174055" at bounding box center [126, 57] width 193 height 29
paste input "17325976023"
type input "17325976023"
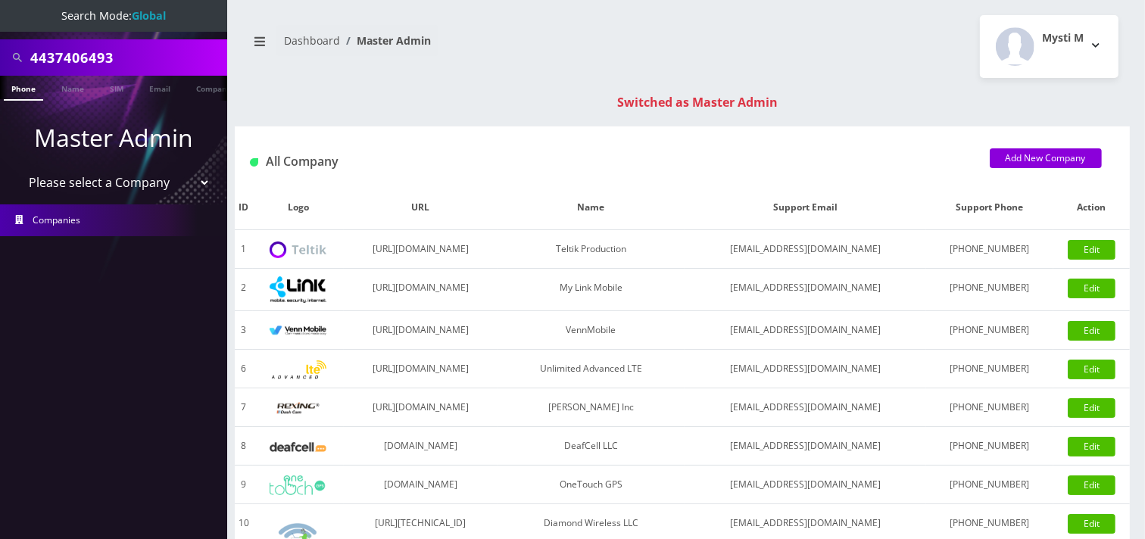
click at [145, 61] on input "4437406493" at bounding box center [126, 57] width 193 height 29
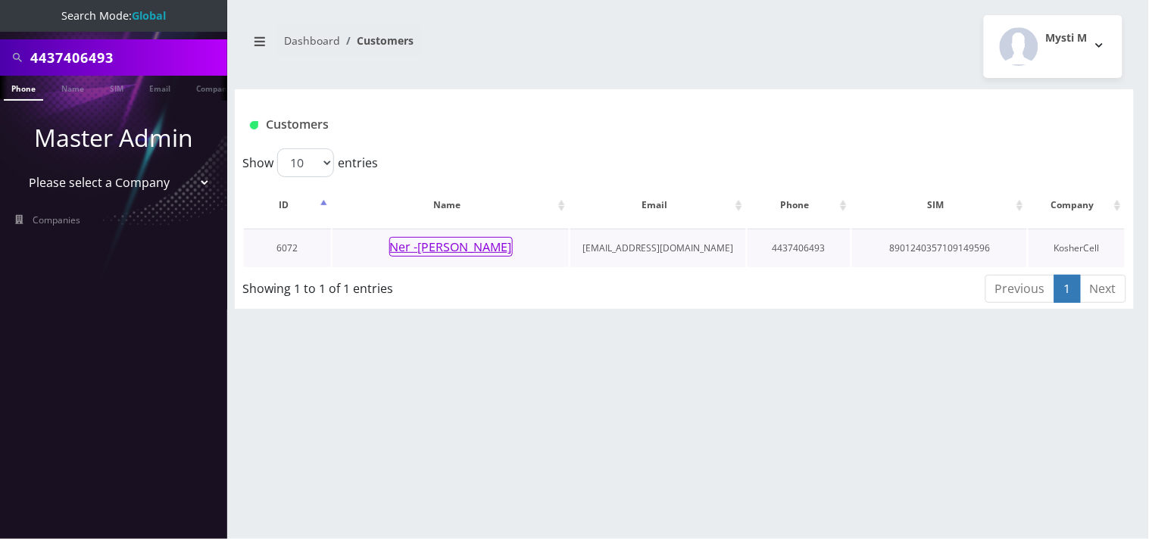
click at [454, 245] on button "Ner -[PERSON_NAME]" at bounding box center [450, 247] width 123 height 20
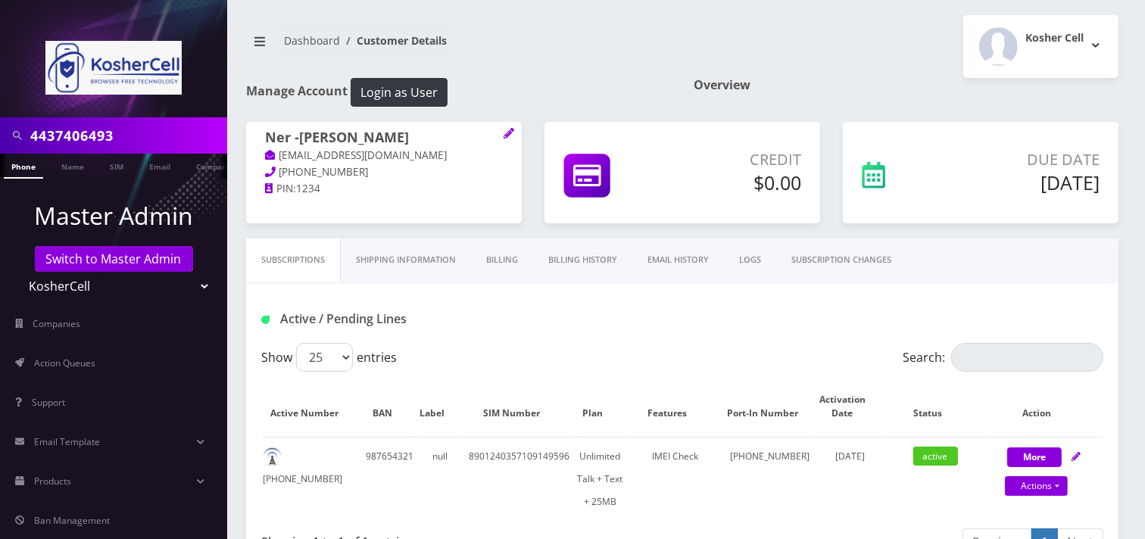
click at [509, 258] on link "Billing" at bounding box center [502, 260] width 62 height 43
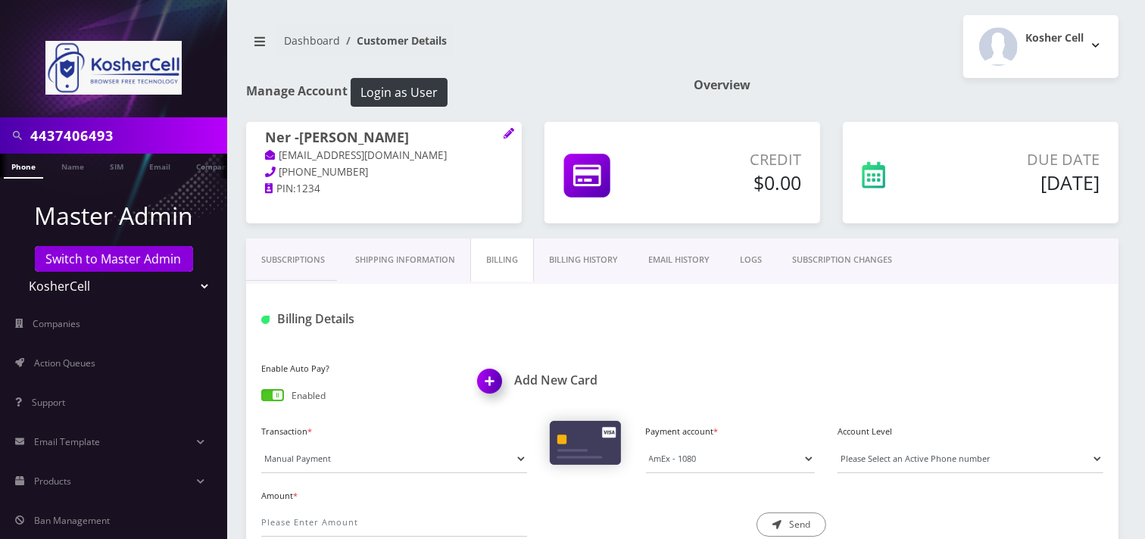
drag, startPoint x: 270, startPoint y: 396, endPoint x: 320, endPoint y: 392, distance: 49.4
click at [273, 395] on span at bounding box center [272, 395] width 23 height 12
click at [261, 398] on input "checkbox" at bounding box center [261, 398] width 0 height 0
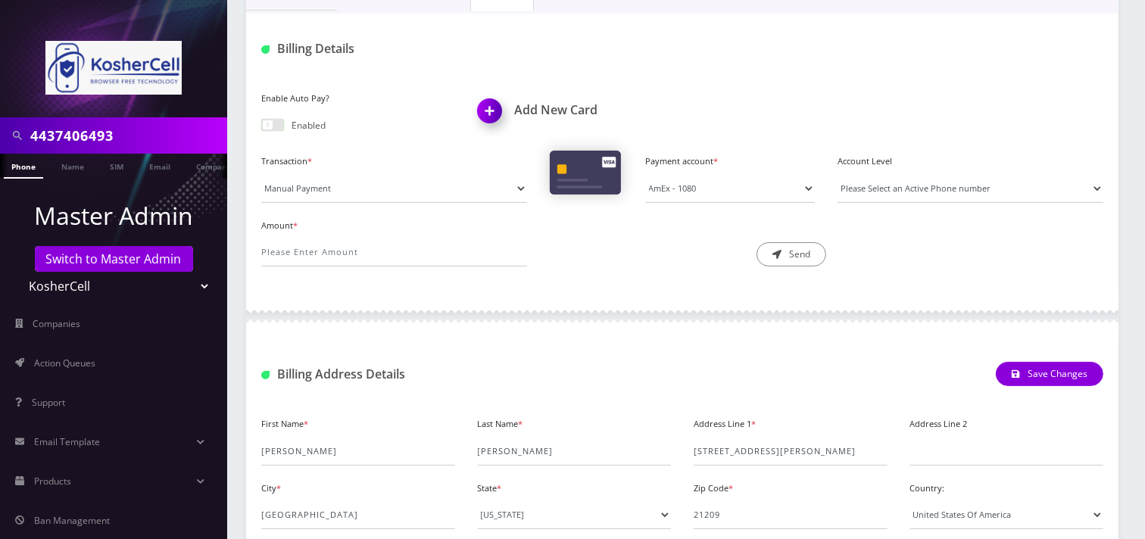
scroll to position [115, 0]
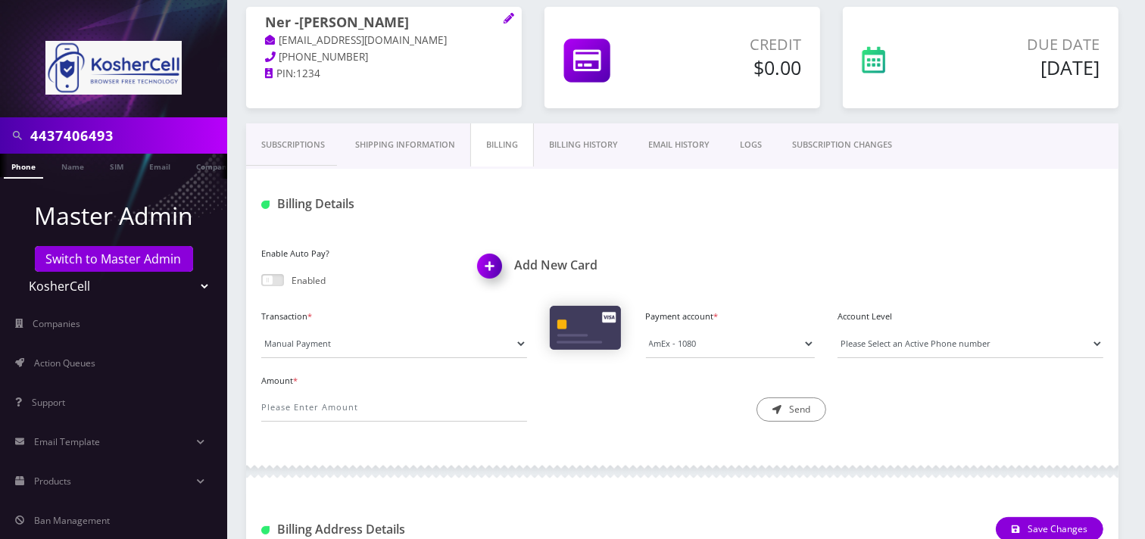
click at [289, 156] on link "Subscriptions" at bounding box center [293, 144] width 94 height 43
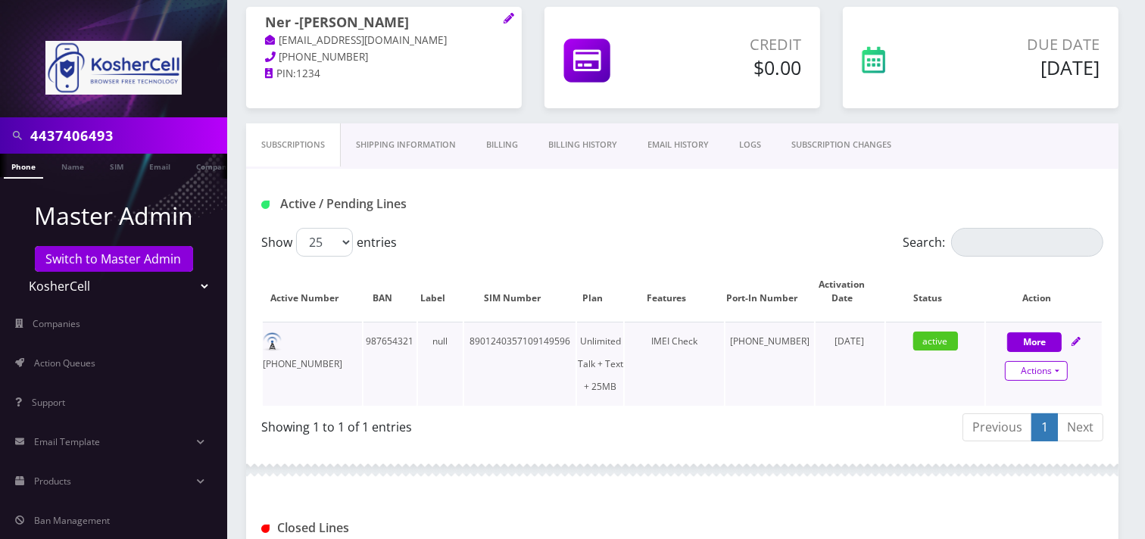
click at [1049, 371] on link "Actions" at bounding box center [1036, 371] width 63 height 20
select select "244"
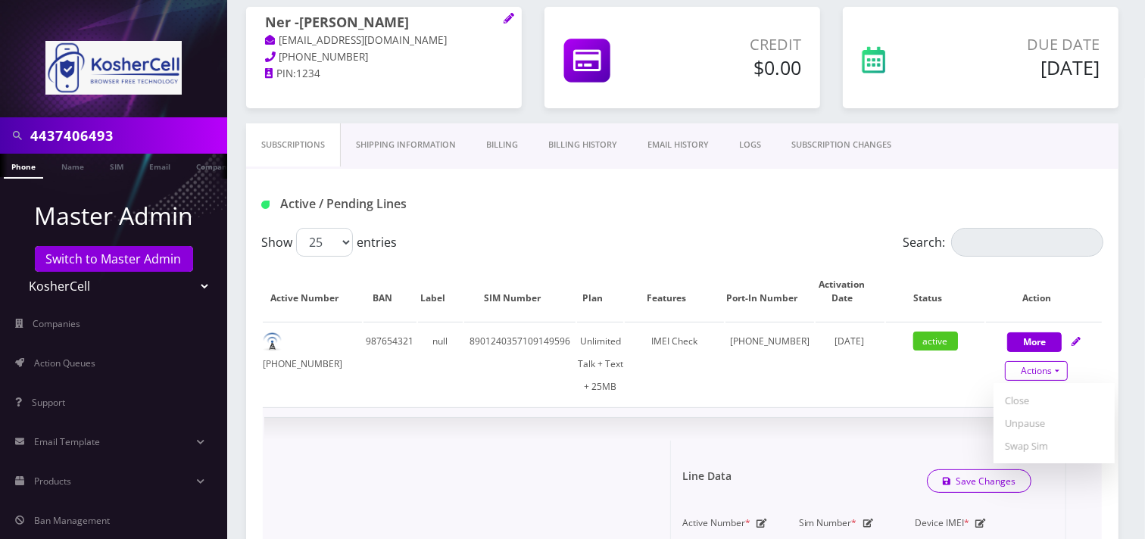
scroll to position [367, 0]
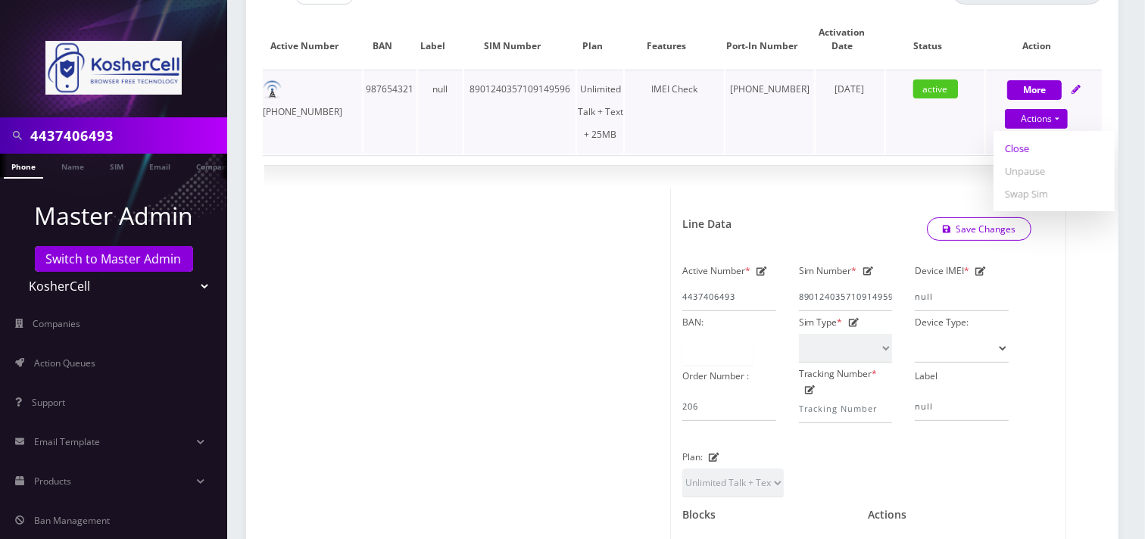
click at [1008, 151] on link "Close" at bounding box center [1054, 148] width 121 height 23
type input "08/18/2025"
select select "244"
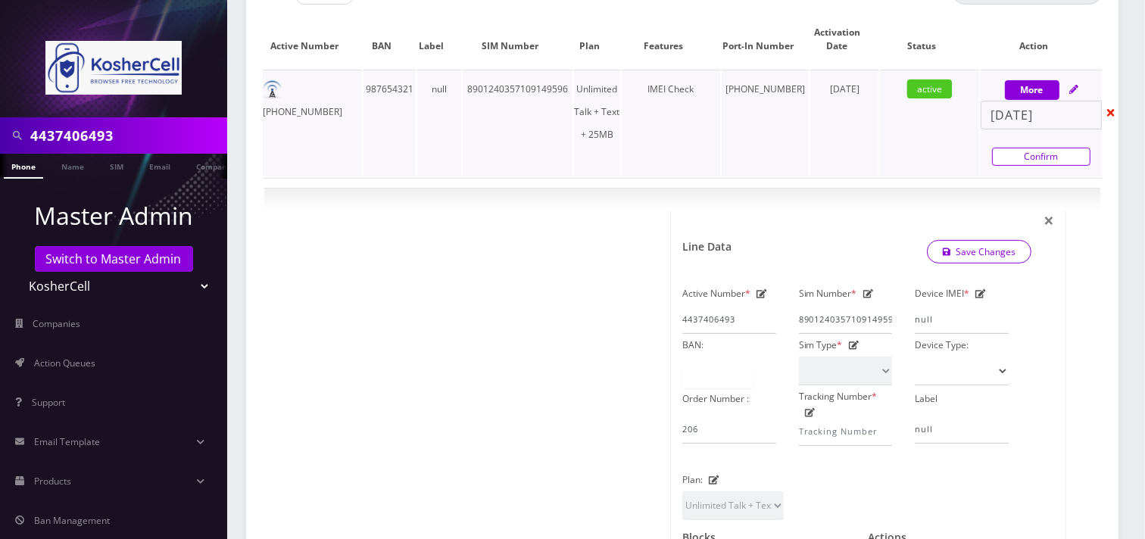
click at [1043, 161] on link "Confirm" at bounding box center [1041, 157] width 98 height 18
select select "244"
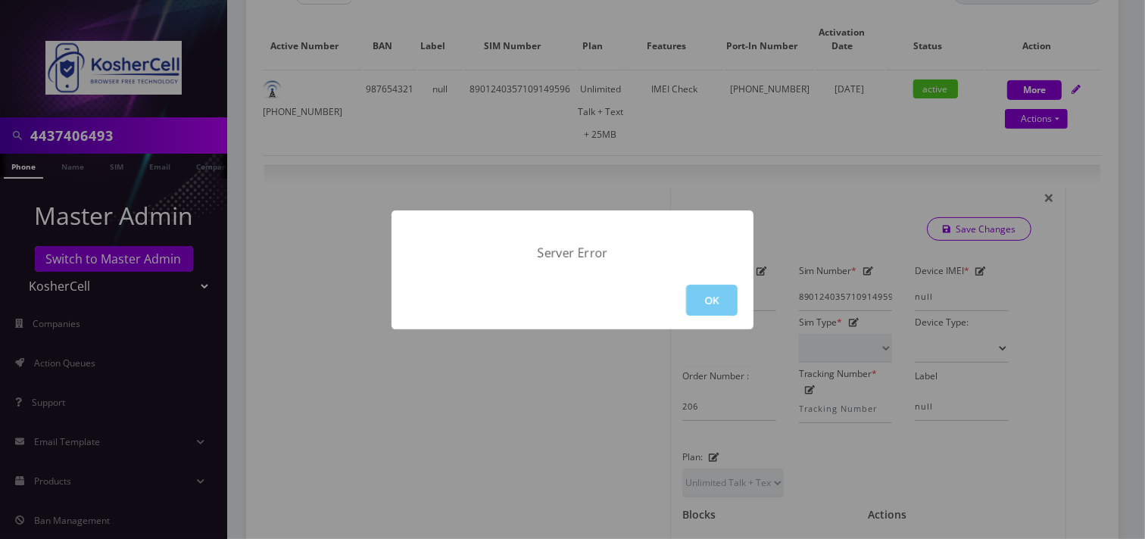
click at [707, 304] on button "OK" at bounding box center [712, 300] width 52 height 31
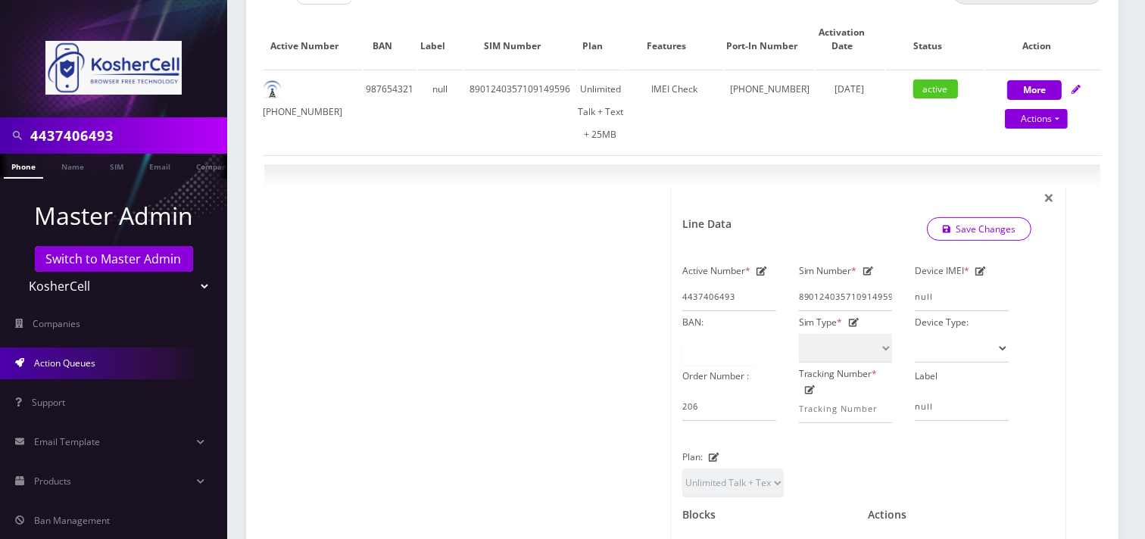
click at [130, 361] on link "Action Queues" at bounding box center [113, 364] width 227 height 32
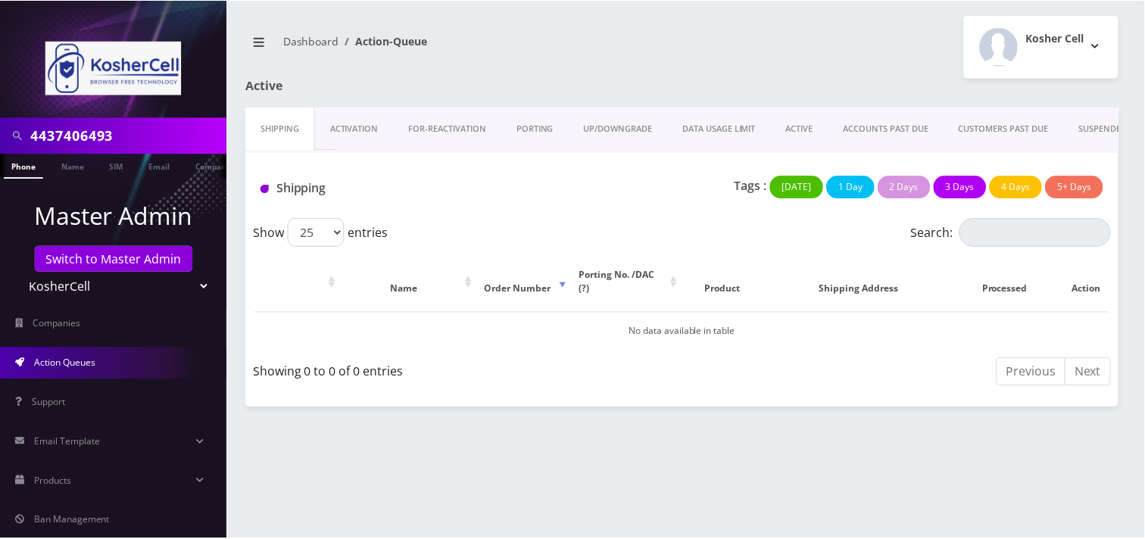
scroll to position [0, 87]
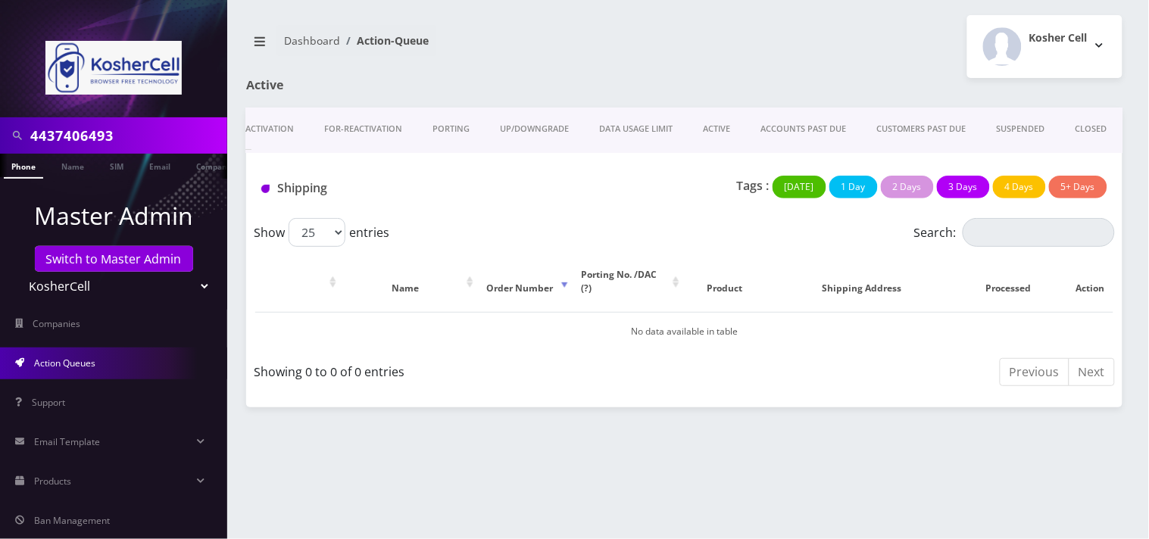
click at [1092, 133] on link "CLOSED" at bounding box center [1091, 129] width 62 height 43
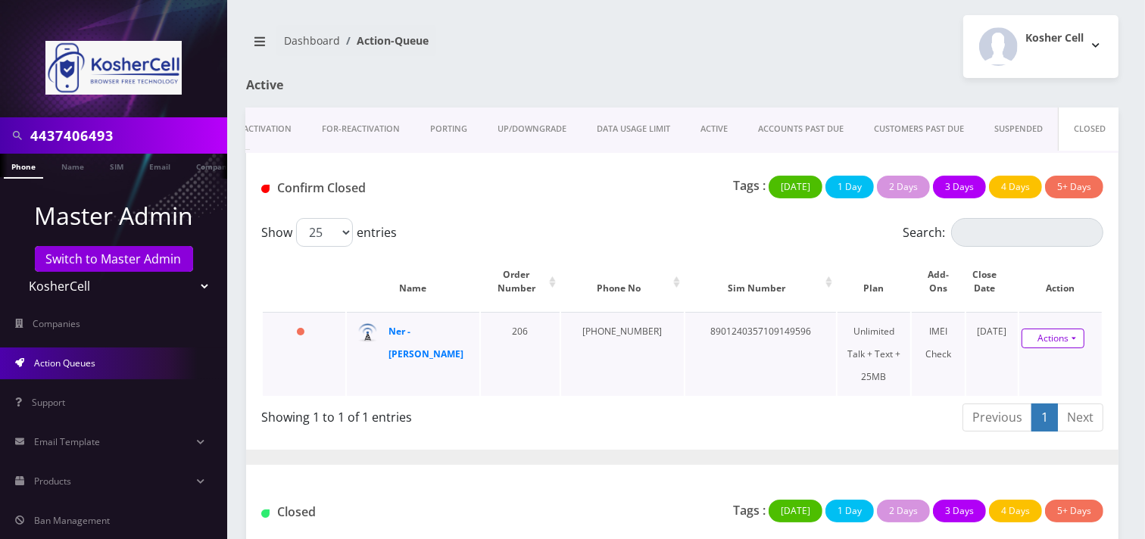
click at [1048, 334] on link "Actions" at bounding box center [1053, 339] width 63 height 20
click at [1050, 334] on link "Actions" at bounding box center [1053, 339] width 63 height 20
click at [1031, 367] on link "Confirm" at bounding box center [1063, 367] width 121 height 20
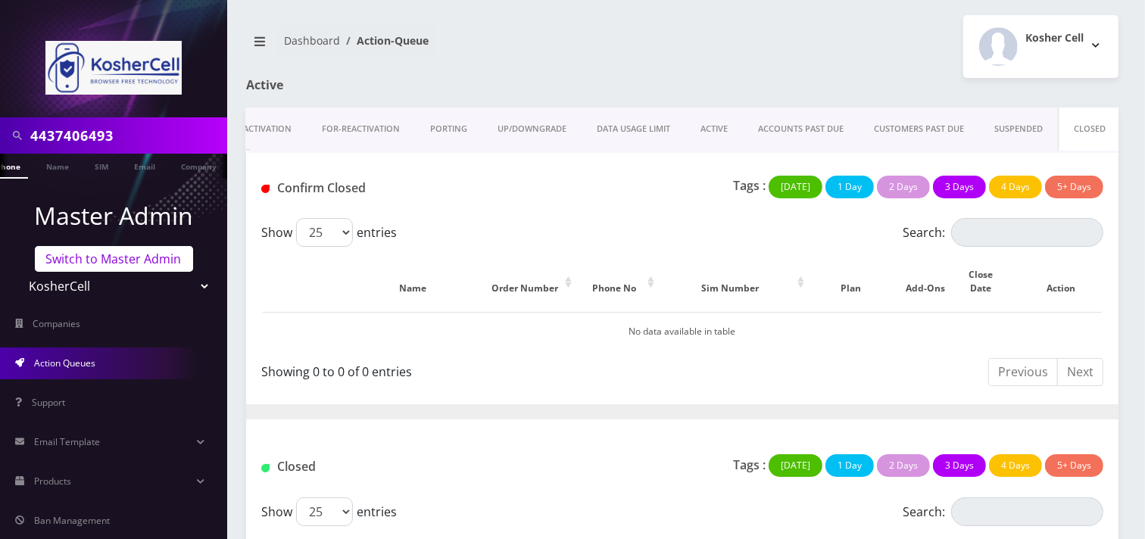
scroll to position [0, 23]
click at [155, 253] on link "Switch to Master Admin" at bounding box center [114, 259] width 158 height 26
click at [155, 133] on input "4437406493" at bounding box center [126, 135] width 193 height 29
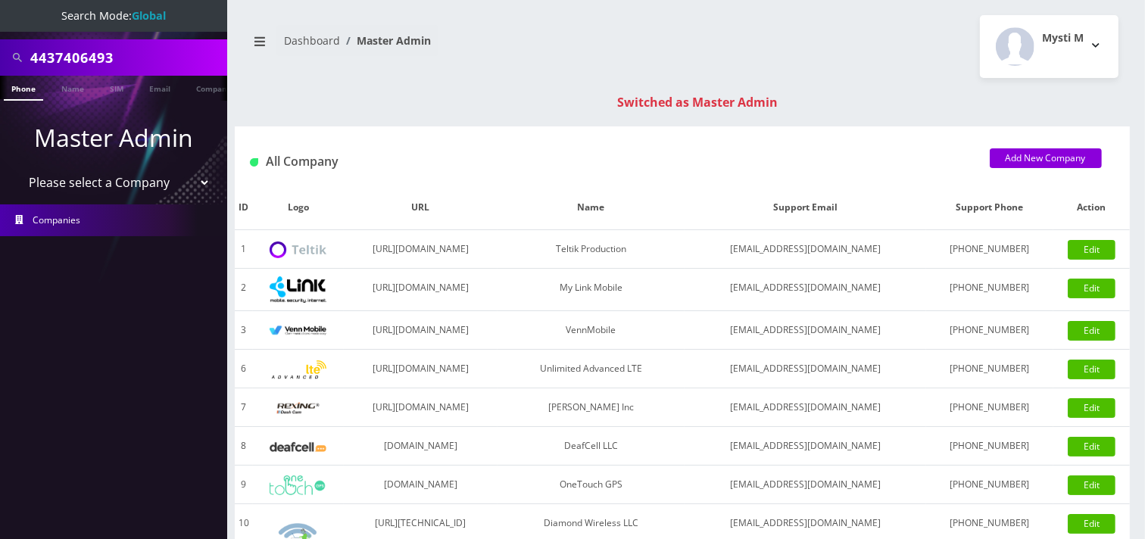
scroll to position [0, 8]
click at [173, 64] on input "4437406493" at bounding box center [126, 57] width 193 height 29
click at [172, 65] on input "4437406493" at bounding box center [126, 57] width 193 height 29
type input "9296272154"
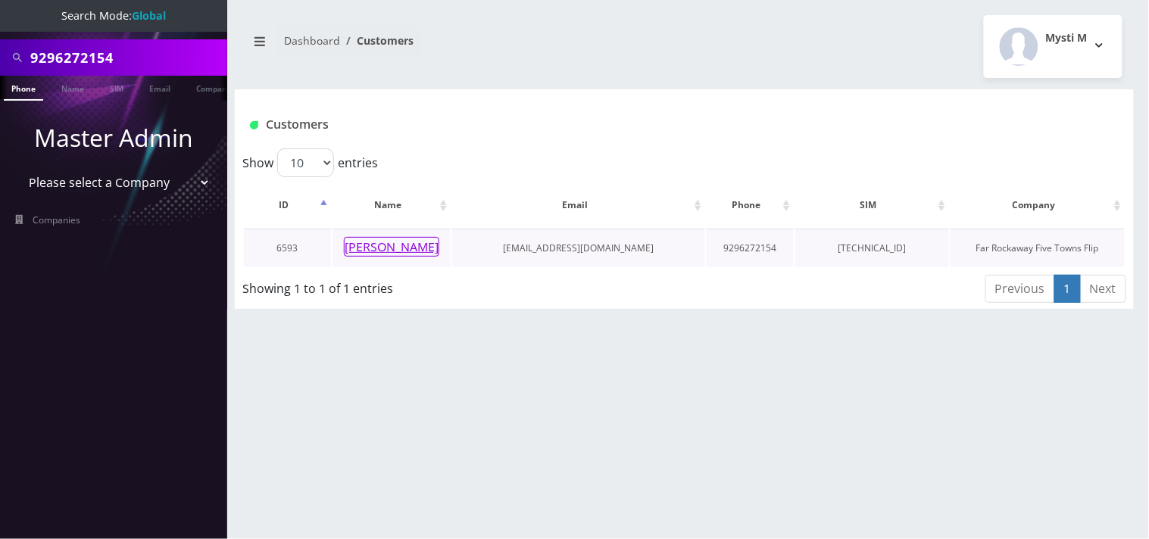
click at [402, 252] on button "[PERSON_NAME]" at bounding box center [391, 247] width 95 height 20
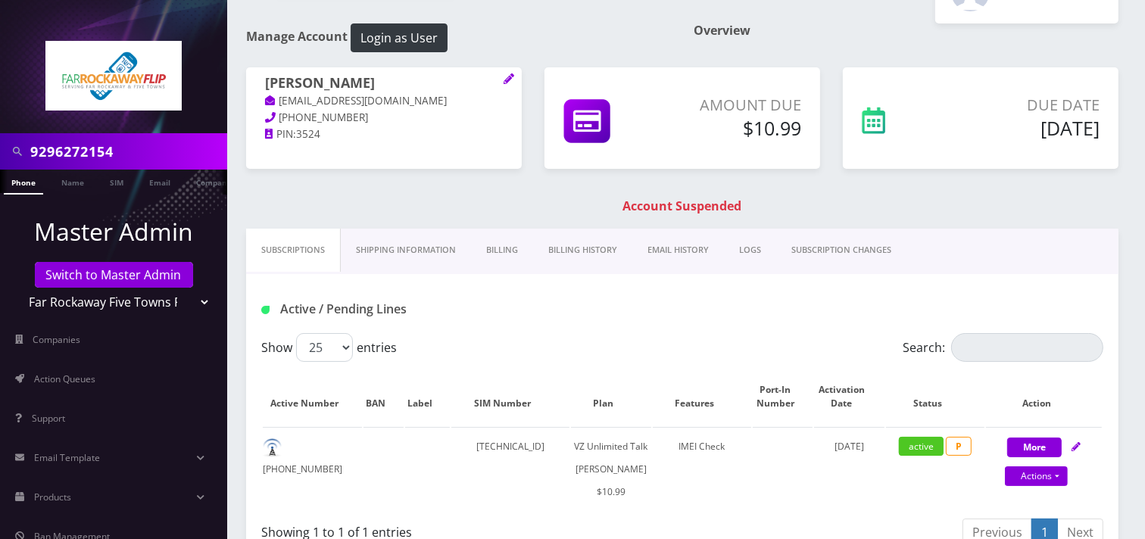
scroll to position [84, 0]
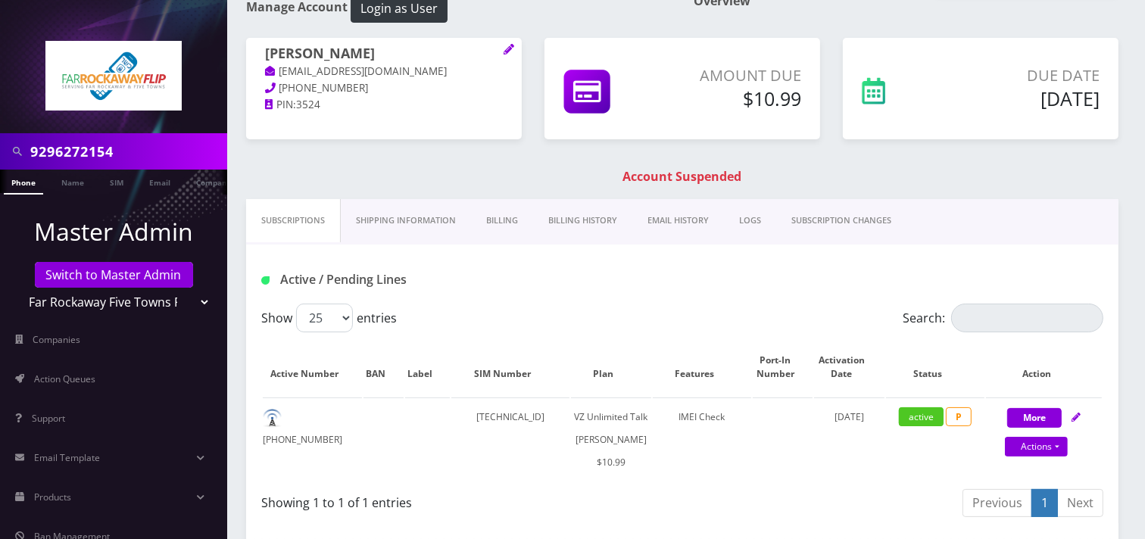
click at [567, 229] on link "Billing History" at bounding box center [582, 220] width 99 height 43
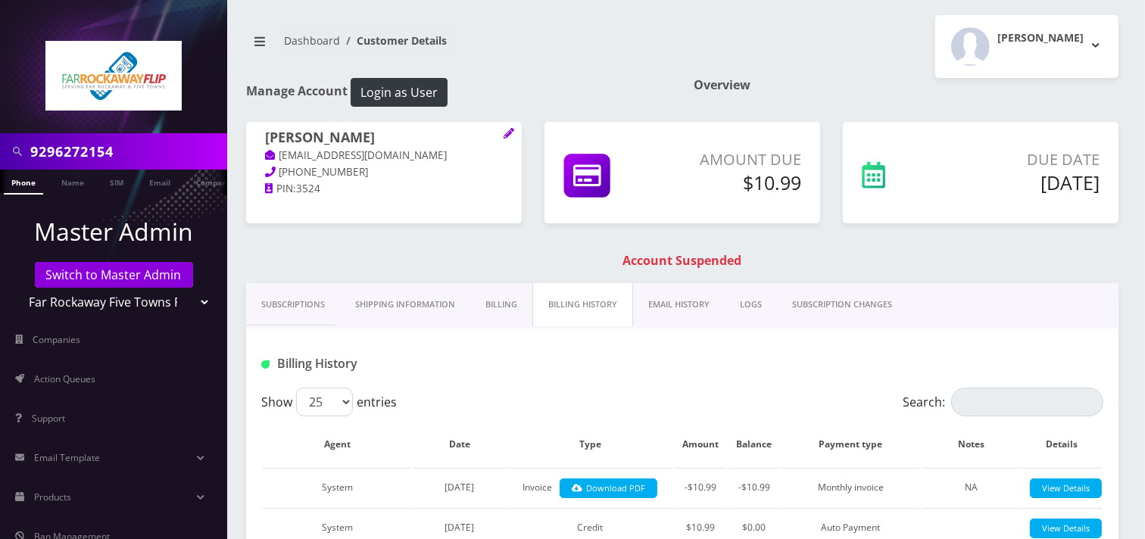
click at [486, 304] on link "Billing" at bounding box center [501, 304] width 62 height 43
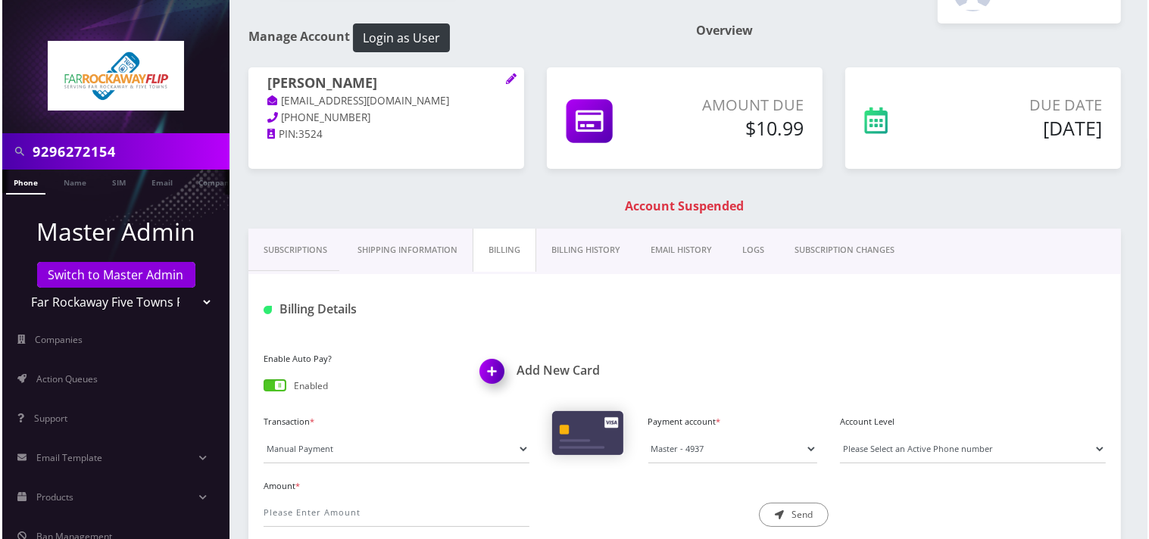
scroll to position [84, 0]
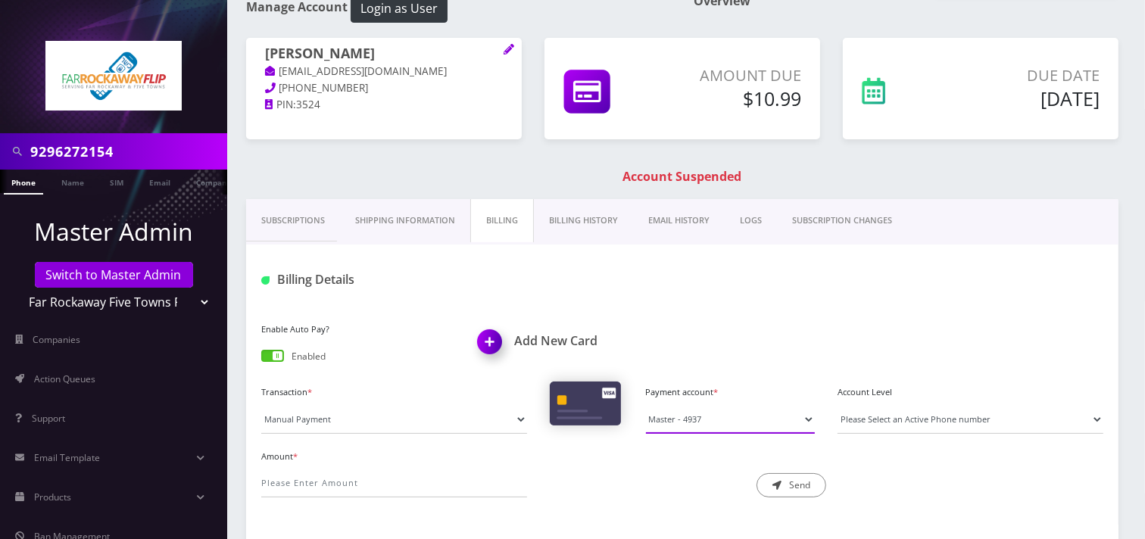
click at [689, 418] on select "Master - 3705 Master - 4937" at bounding box center [731, 419] width 170 height 29
click at [486, 343] on img at bounding box center [492, 347] width 45 height 45
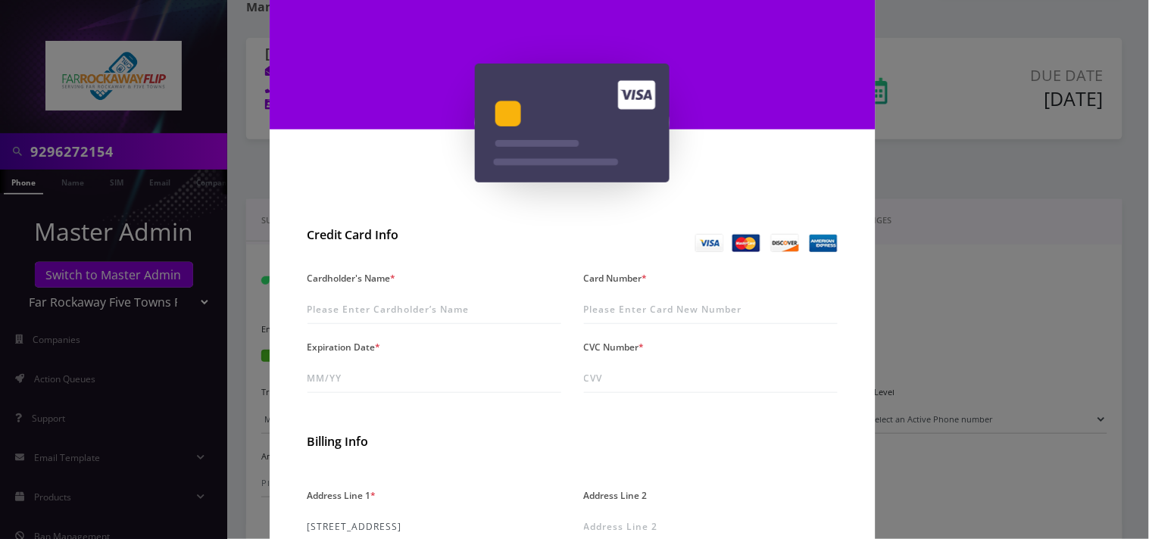
scroll to position [168, 0]
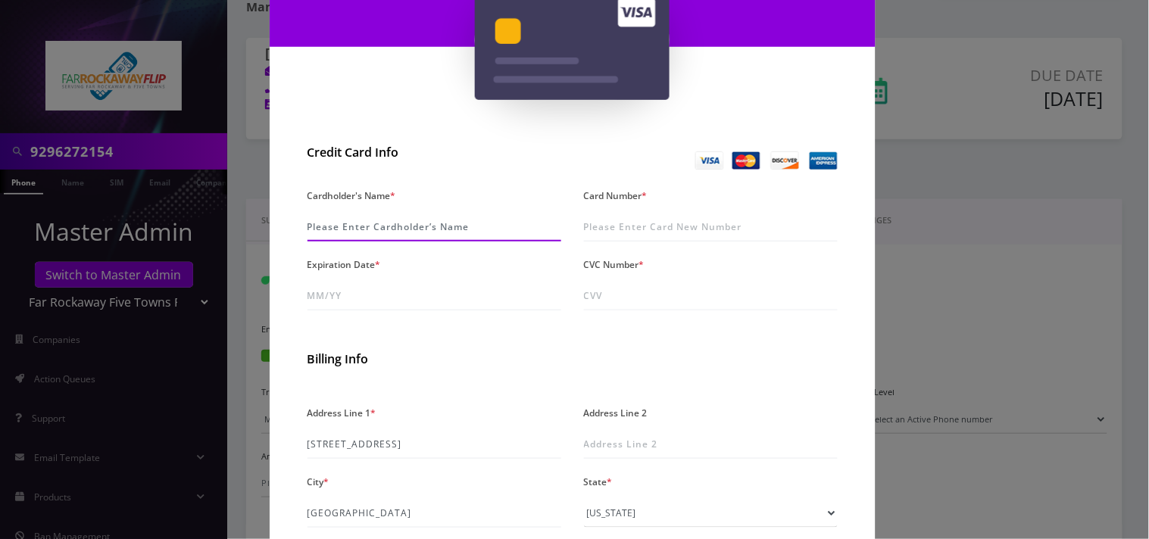
click at [465, 217] on input "Cardholder's Name *" at bounding box center [435, 227] width 254 height 29
paste input "[PERSON_NAME]"
type input "[PERSON_NAME]"
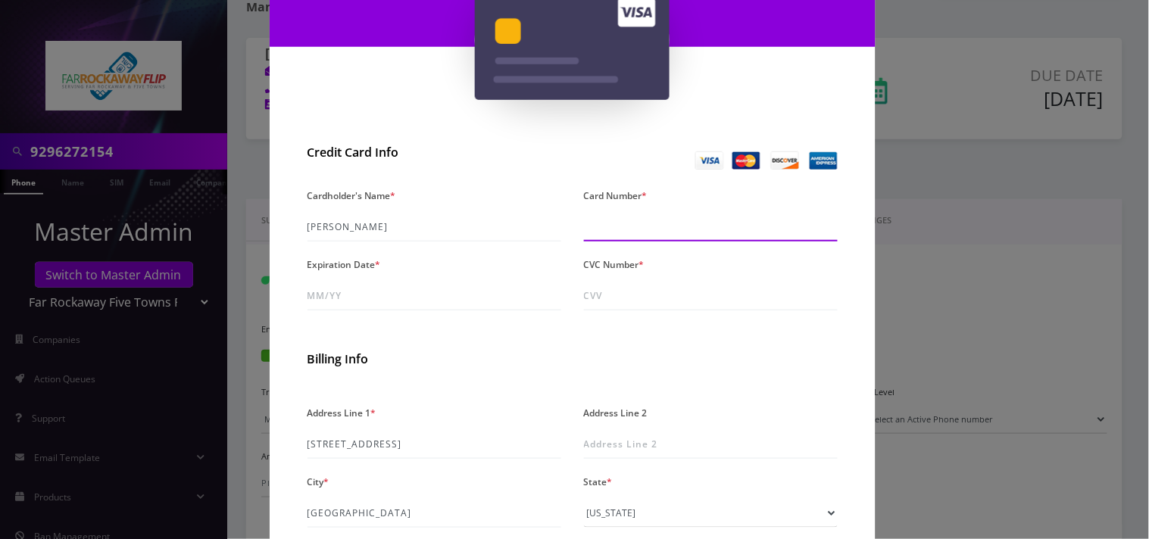
click at [638, 223] on input "Card Number *" at bounding box center [711, 227] width 254 height 29
type input "[CREDIT_CARD_NUMBER]"
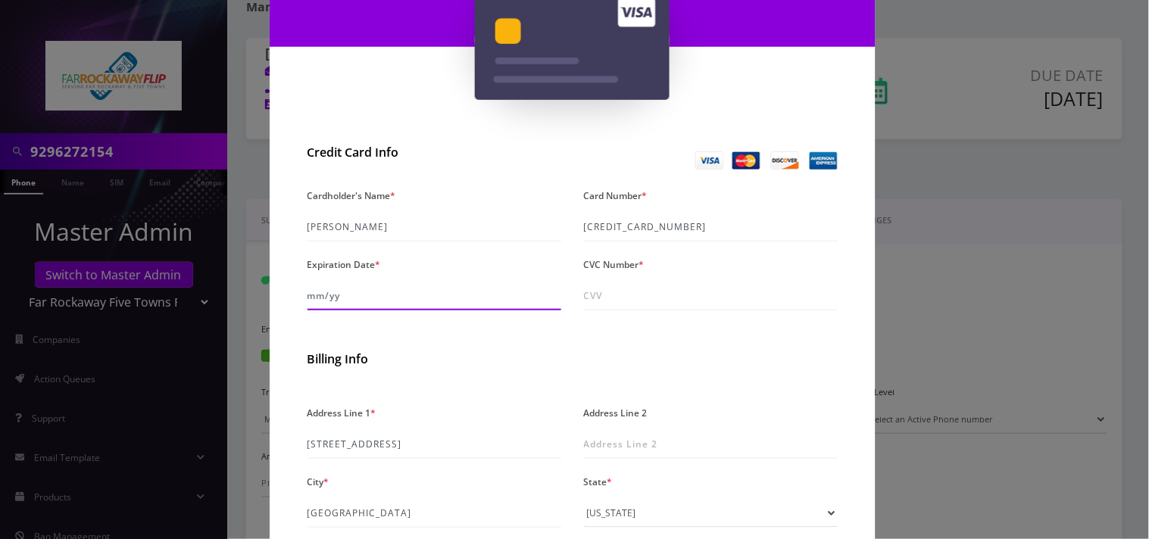
click at [338, 296] on input "Expiration Date *" at bounding box center [435, 296] width 254 height 29
type input "10/28"
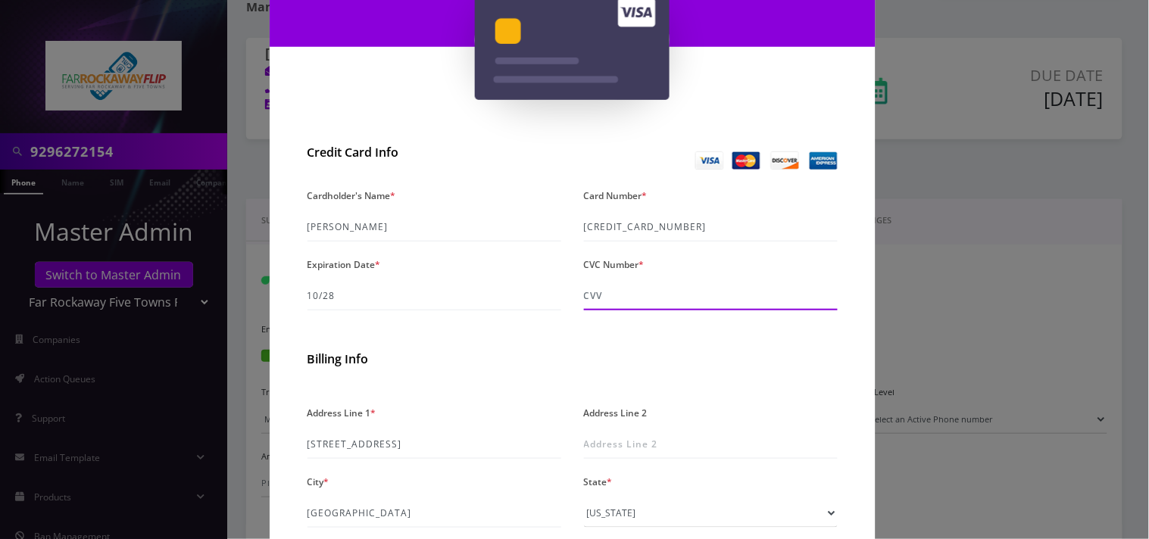
click at [610, 309] on div "CVC Number *" at bounding box center [711, 282] width 276 height 57
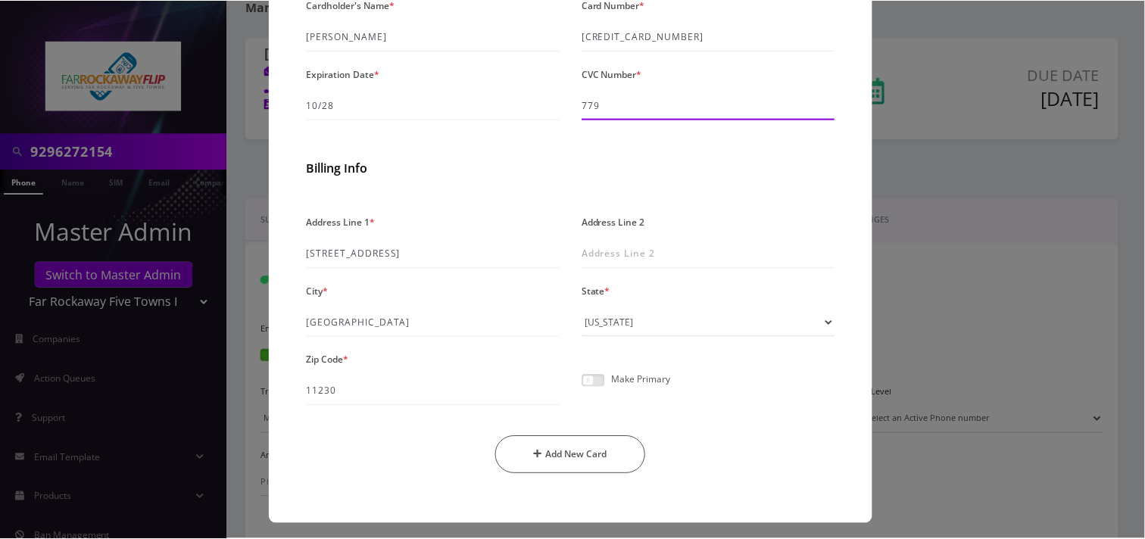
scroll to position [364, 0]
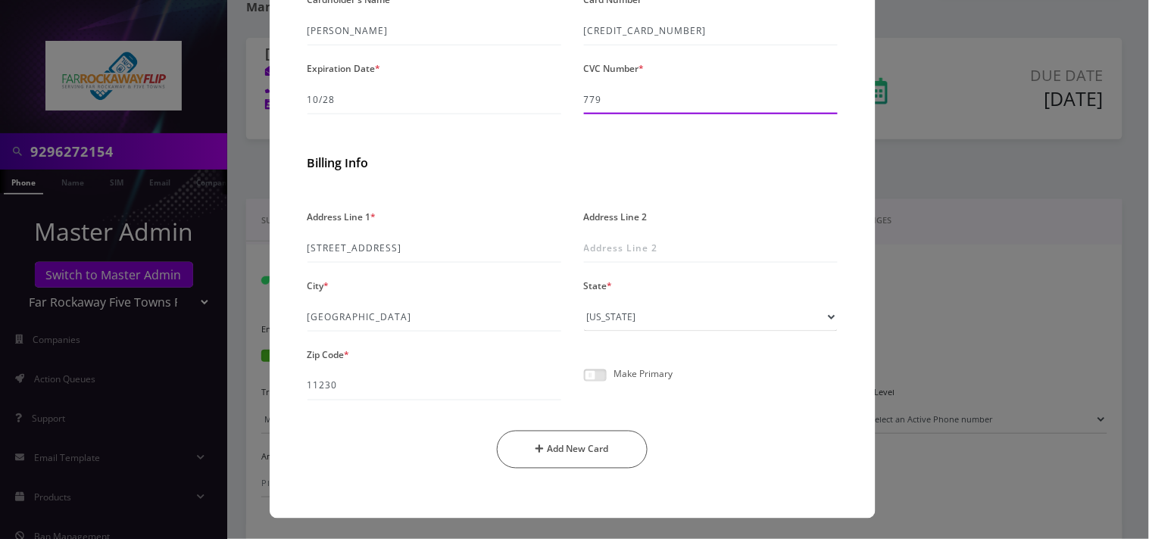
type input "779"
click at [597, 377] on span at bounding box center [595, 376] width 23 height 12
click at [584, 384] on input "checkbox" at bounding box center [584, 384] width 0 height 0
drag, startPoint x: 573, startPoint y: 451, endPoint x: 579, endPoint y: 445, distance: 8.1
click at [577, 448] on button "Add New Card" at bounding box center [572, 450] width 151 height 38
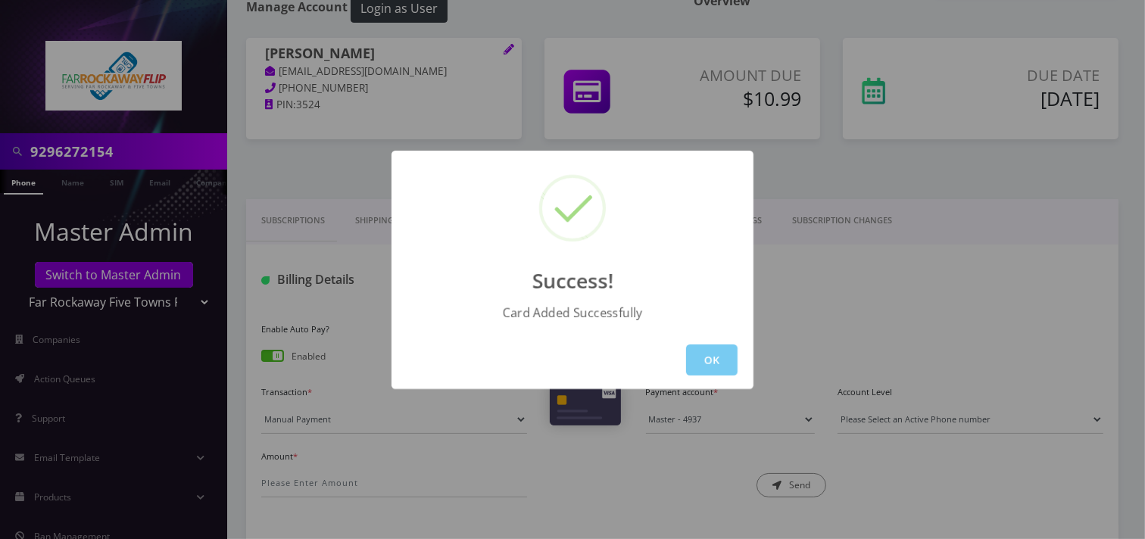
click at [713, 351] on button "OK" at bounding box center [712, 360] width 52 height 31
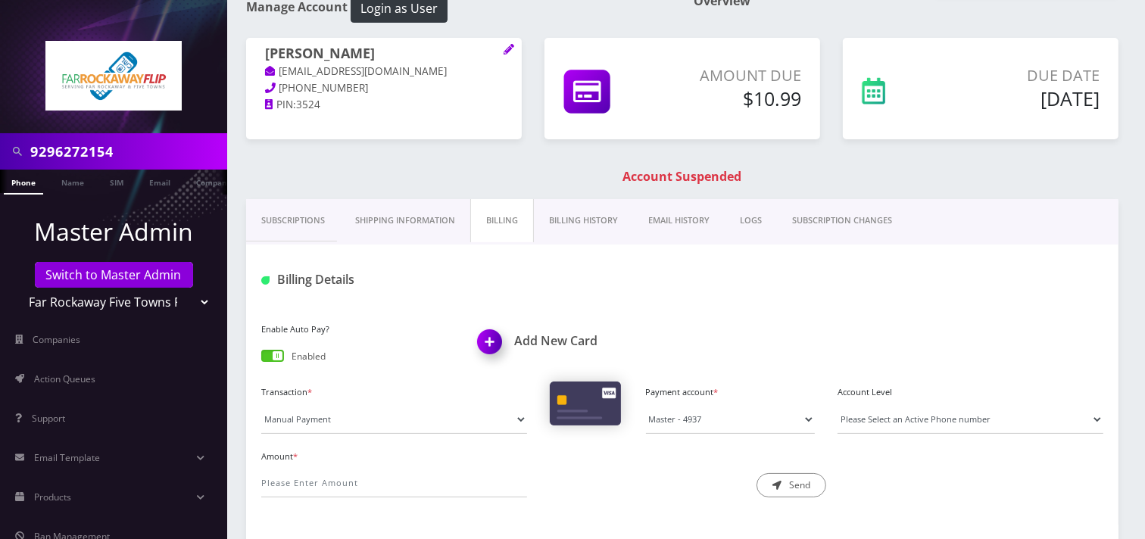
click at [561, 186] on div "Tilli Beinhorn tlieberman613+132234330962@gmail.com 917-502-8950 PIN: 3524 Amou…" at bounding box center [682, 118] width 895 height 161
click at [304, 224] on link "Subscriptions" at bounding box center [293, 220] width 94 height 43
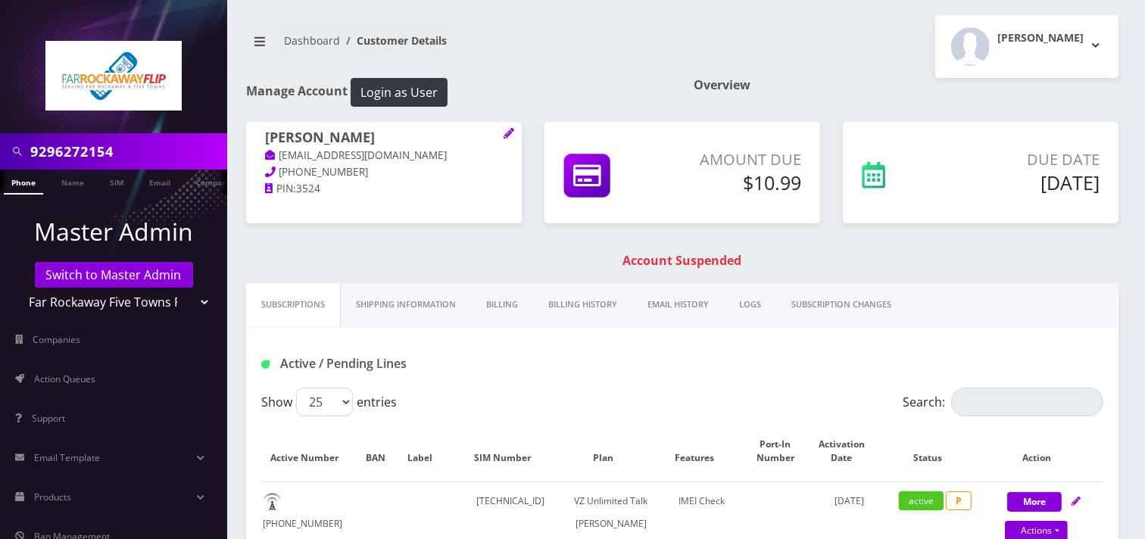
click at [493, 306] on link "Billing" at bounding box center [502, 304] width 62 height 43
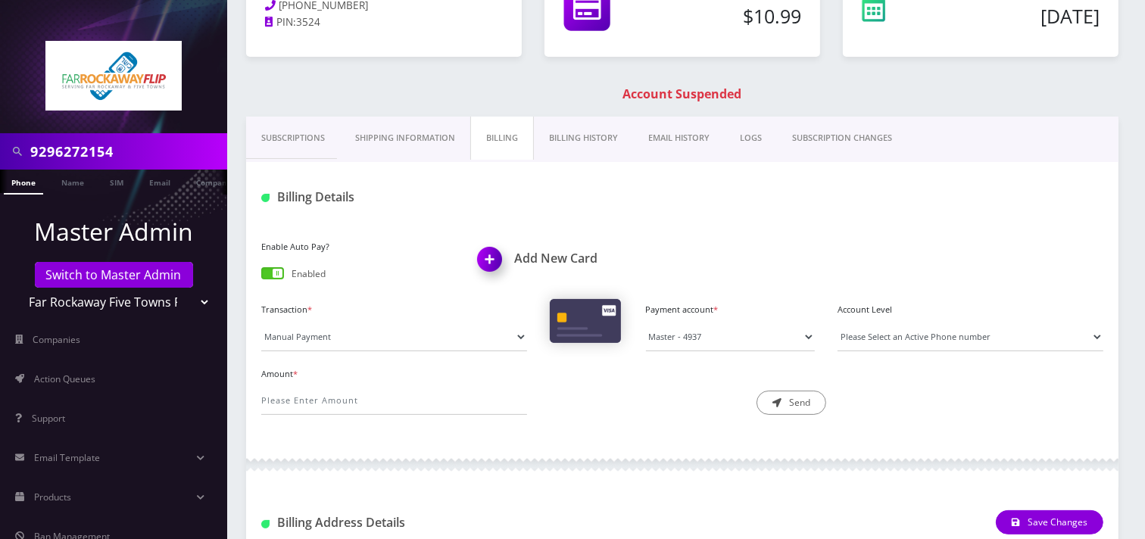
scroll to position [168, 0]
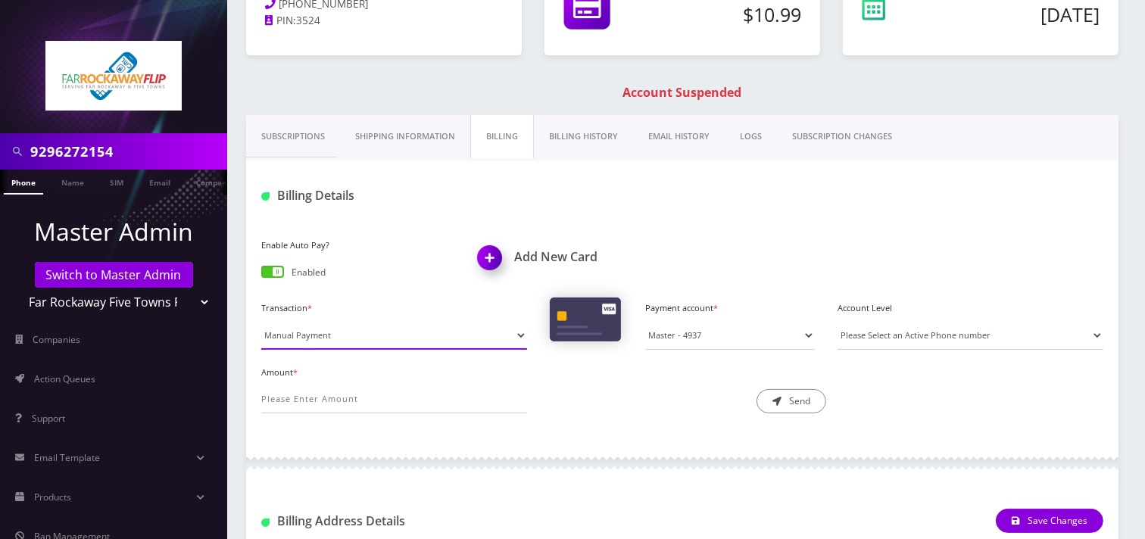
click at [470, 334] on select "Manual Payment Custom Charge Manual Credit Custom Invoice" at bounding box center [394, 335] width 266 height 29
click at [261, 321] on select "Manual Payment Custom Charge Manual Credit Custom Invoice" at bounding box center [394, 335] width 266 height 29
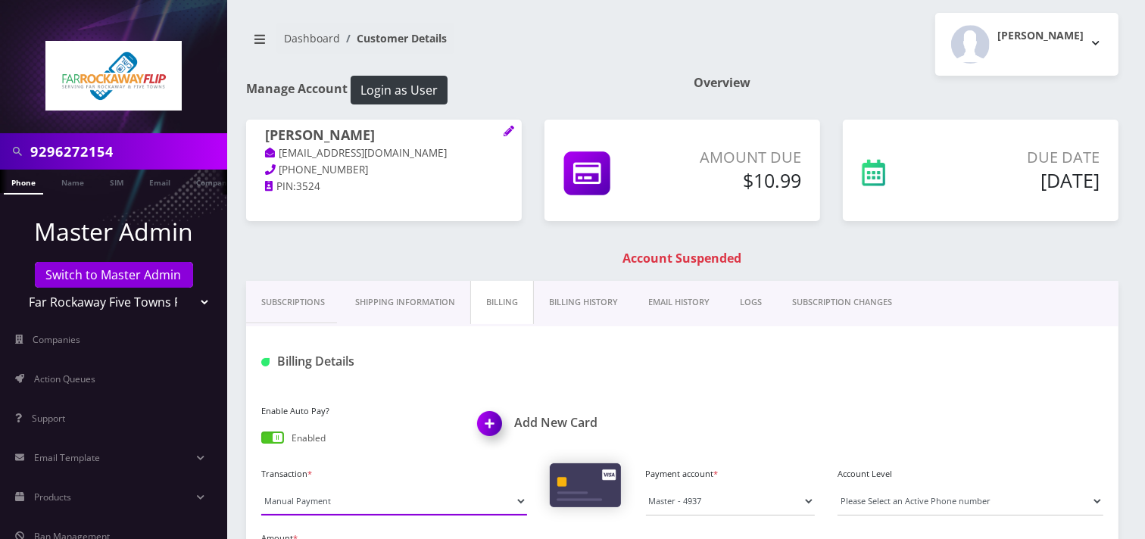
scroll to position [0, 0]
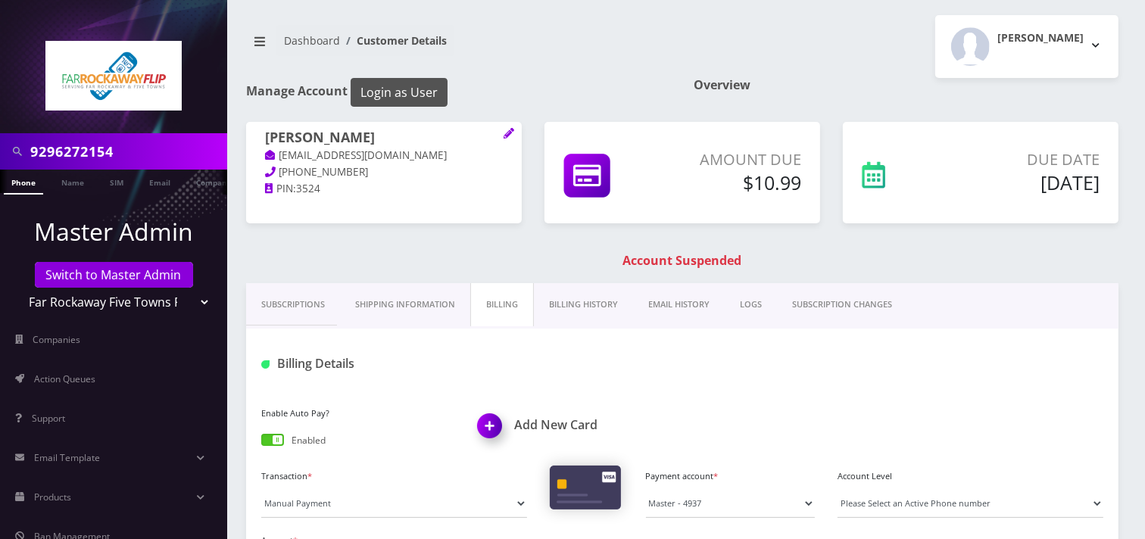
click at [419, 98] on button "Login as User" at bounding box center [399, 92] width 97 height 29
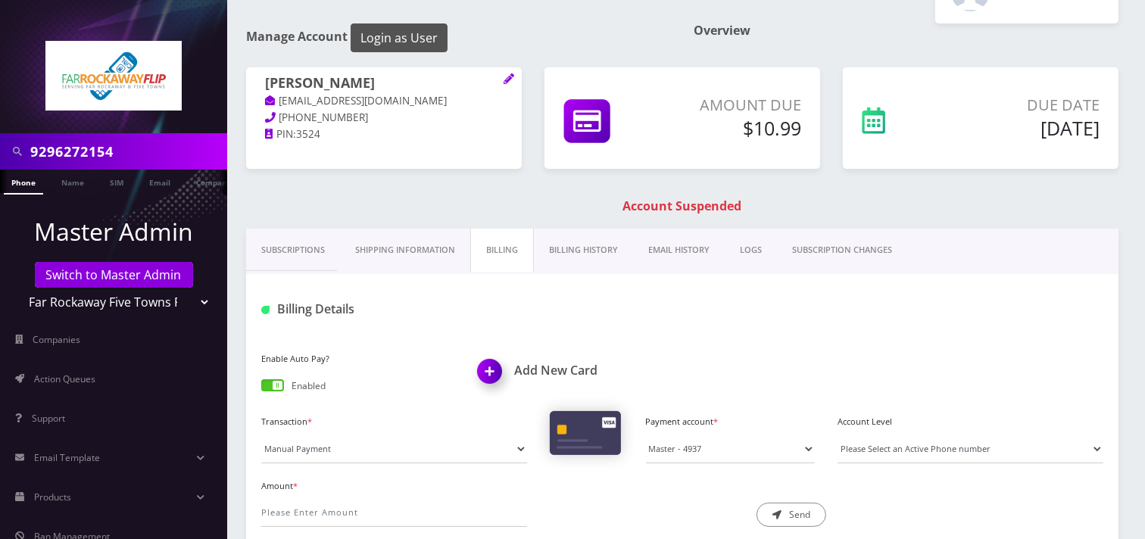
scroll to position [84, 0]
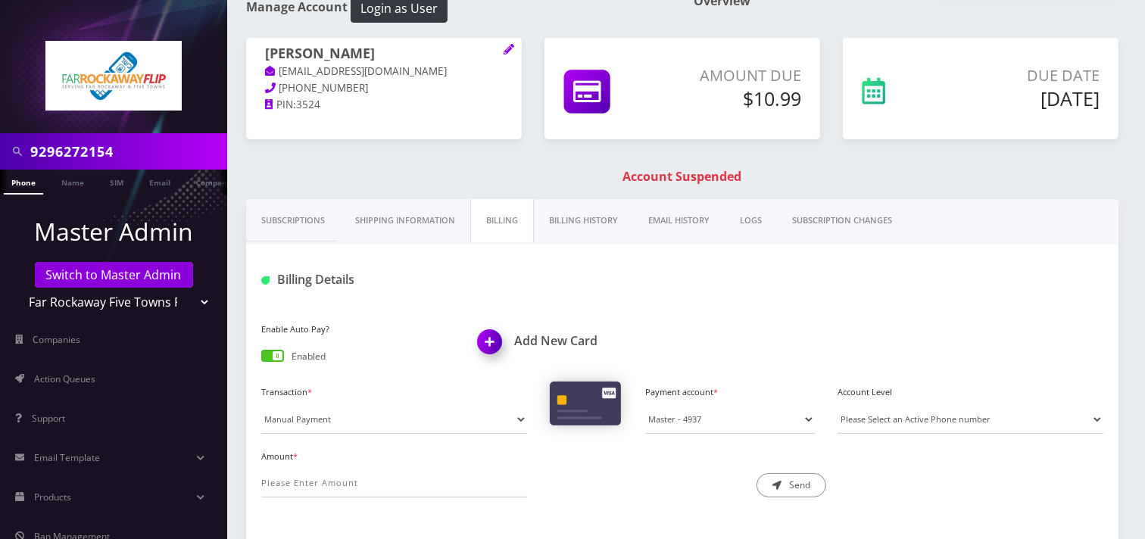
click at [276, 213] on link "Subscriptions" at bounding box center [293, 220] width 94 height 43
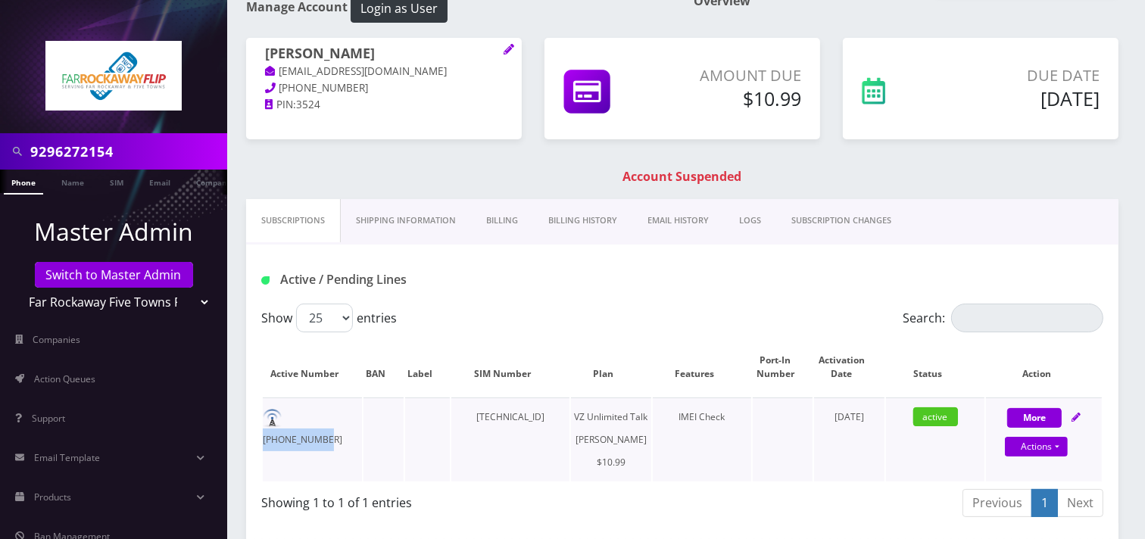
drag, startPoint x: 353, startPoint y: 419, endPoint x: 296, endPoint y: 424, distance: 57.1
click at [294, 425] on td "[PHONE_NUMBER]" at bounding box center [312, 440] width 99 height 84
copy td "29-627-2154"
click at [370, 48] on h1 "[PERSON_NAME]" at bounding box center [384, 54] width 238 height 18
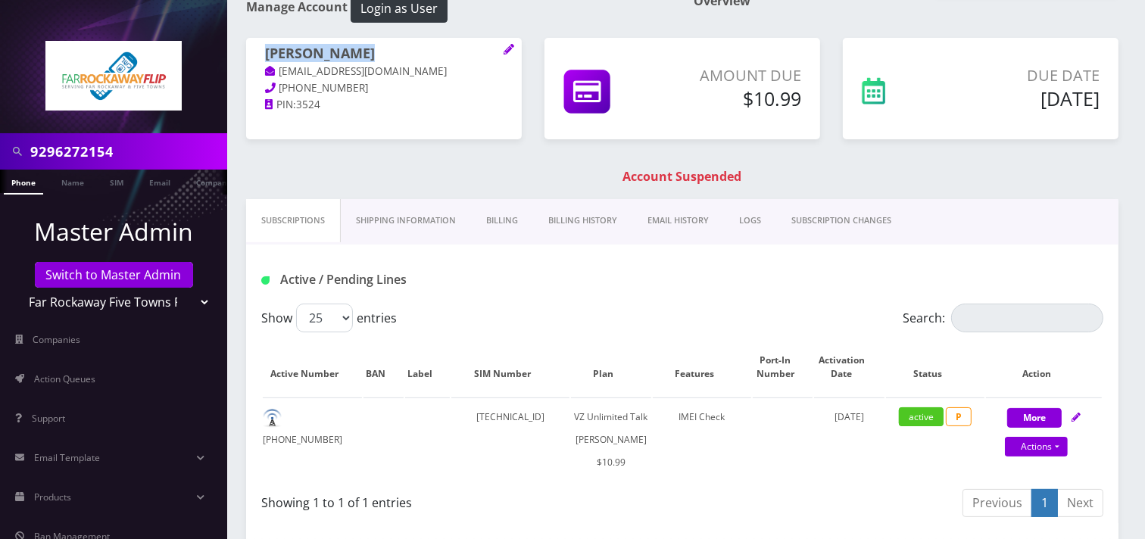
drag, startPoint x: 370, startPoint y: 48, endPoint x: 268, endPoint y: 59, distance: 102.0
click at [263, 61] on div "[PERSON_NAME] [EMAIL_ADDRESS][DOMAIN_NAME] [PHONE_NUMBER] PIN: 3524" at bounding box center [384, 79] width 276 height 83
copy h1 "[PERSON_NAME]"
click at [320, 418] on td "[PHONE_NUMBER]" at bounding box center [312, 440] width 99 height 84
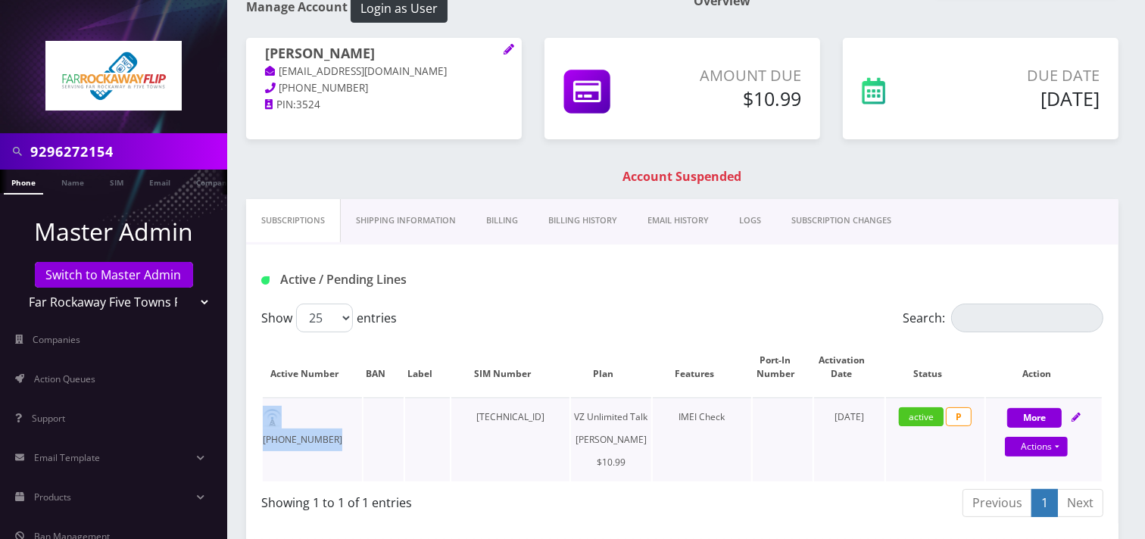
drag, startPoint x: 320, startPoint y: 418, endPoint x: 323, endPoint y: 411, distance: 7.8
click at [320, 417] on td "[PHONE_NUMBER]" at bounding box center [312, 440] width 99 height 84
copy td "[PHONE_NUMBER]"
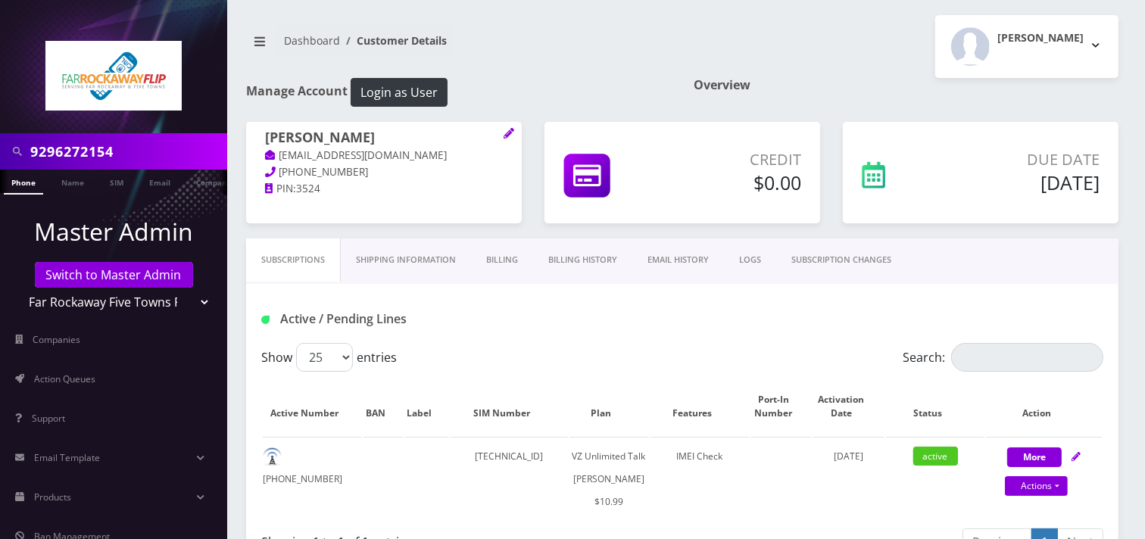
scroll to position [168, 0]
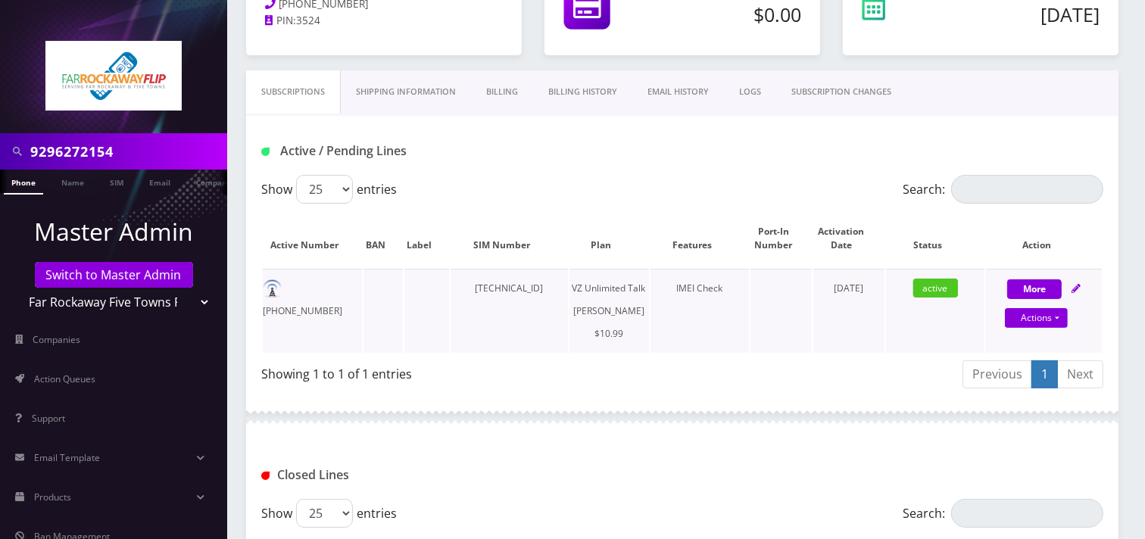
click at [1043, 328] on div "Actions Suspend Close Unpause Get Usage Swap Sim" at bounding box center [1037, 319] width 116 height 23
select select "366"
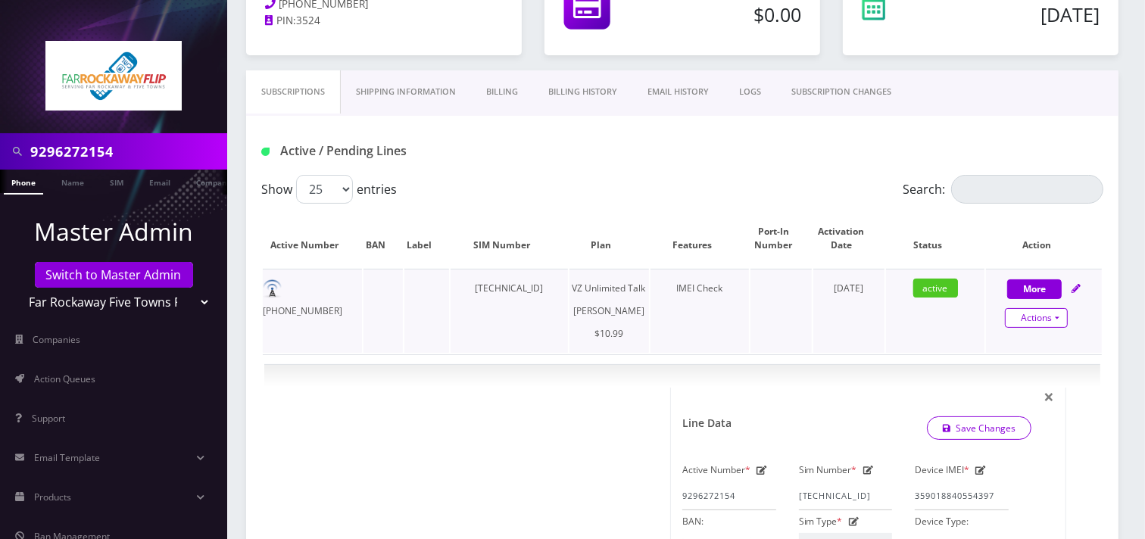
click at [1041, 320] on link "Actions" at bounding box center [1036, 318] width 63 height 20
select select "366"
click at [1036, 368] on link "Unpause" at bounding box center [1054, 370] width 121 height 23
select select "366"
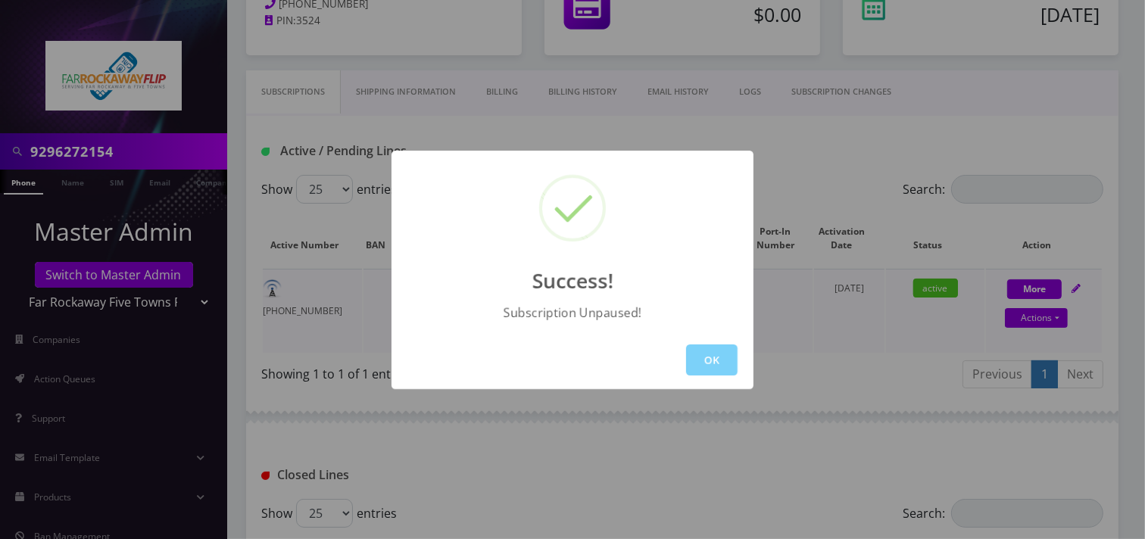
click at [707, 367] on button "OK" at bounding box center [712, 360] width 52 height 31
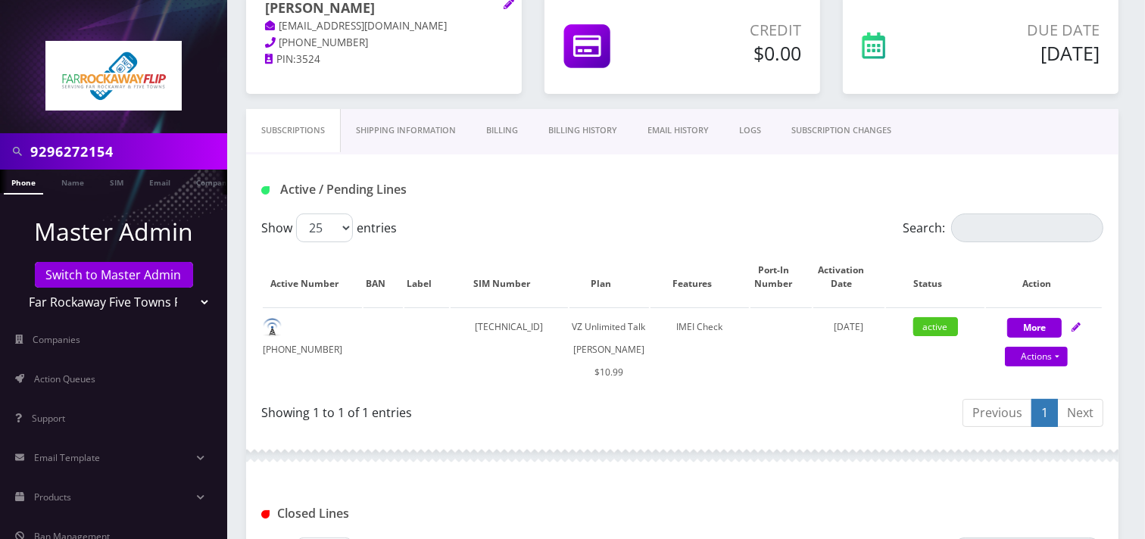
scroll to position [252, 0]
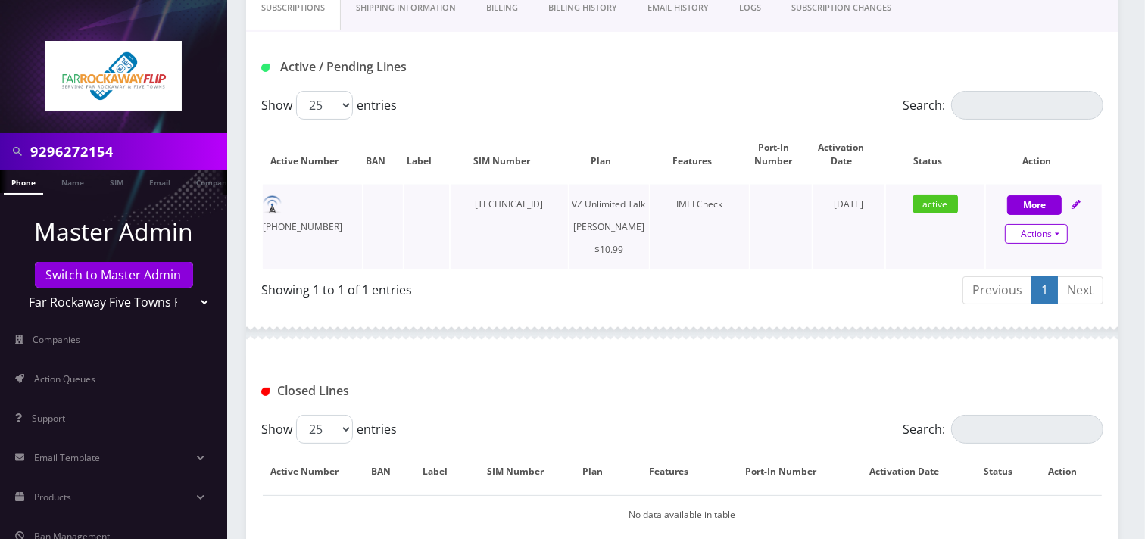
click at [1026, 233] on link "Actions" at bounding box center [1036, 234] width 63 height 20
select select "366"
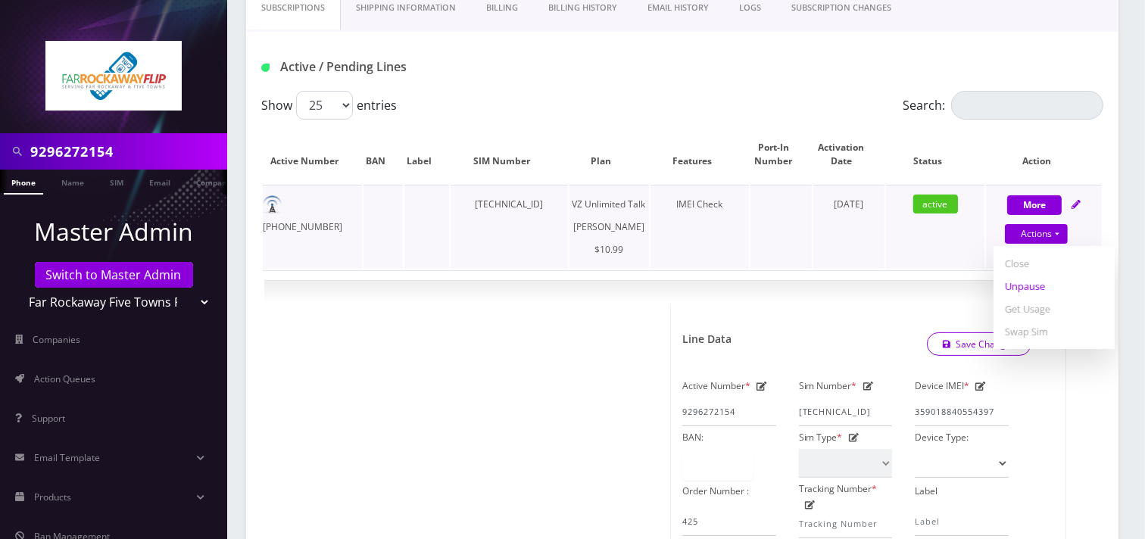
click at [1018, 291] on link "Unpause" at bounding box center [1054, 286] width 121 height 23
select select "366"
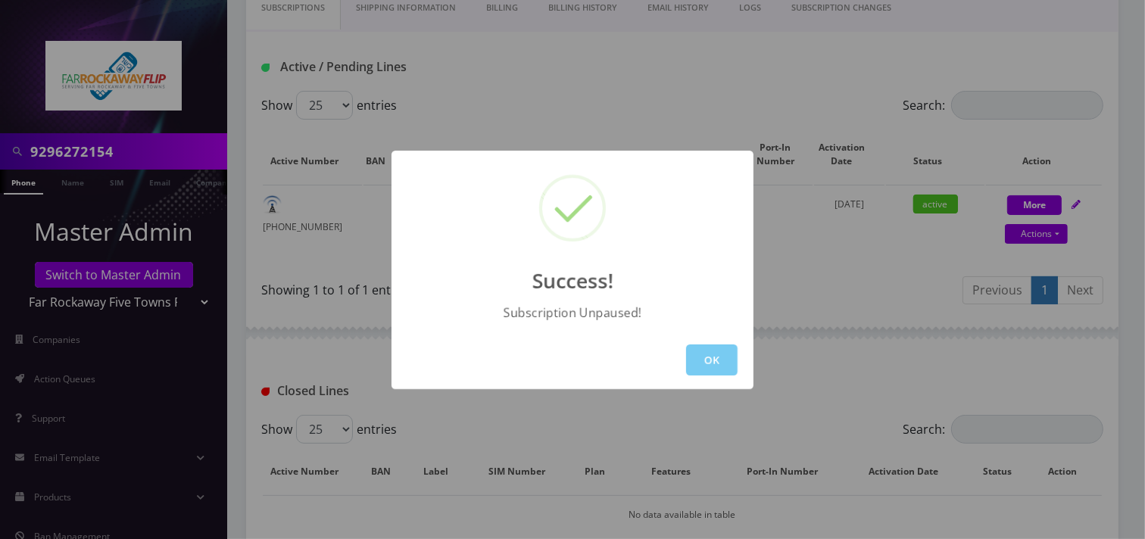
click at [709, 354] on button "OK" at bounding box center [712, 360] width 52 height 31
